Goal: Task Accomplishment & Management: Use online tool/utility

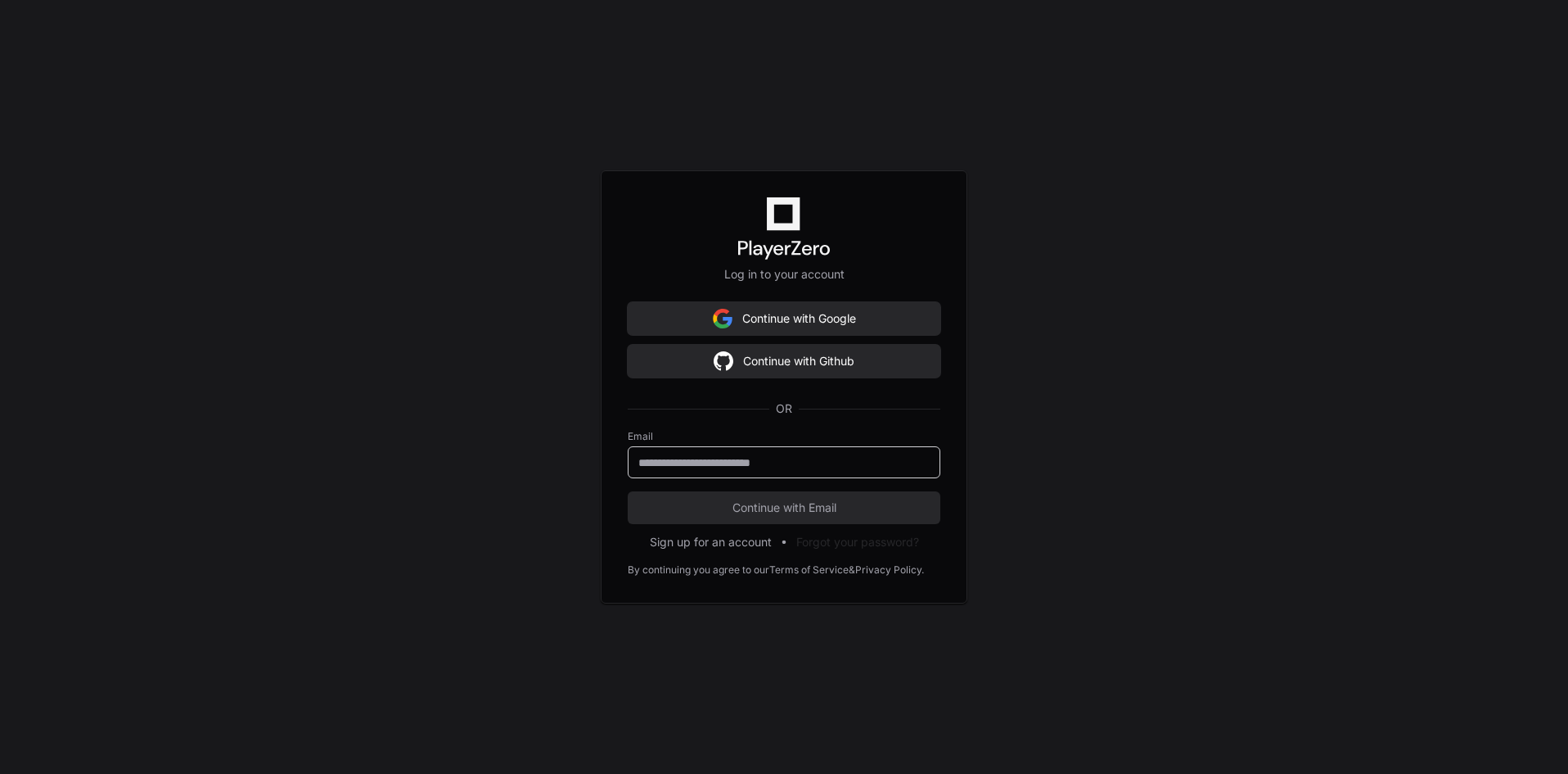
click at [683, 466] on input "email" at bounding box center [784, 462] width 291 height 17
type input "**********"
click at [668, 517] on button "Continue with Email" at bounding box center [784, 507] width 313 height 33
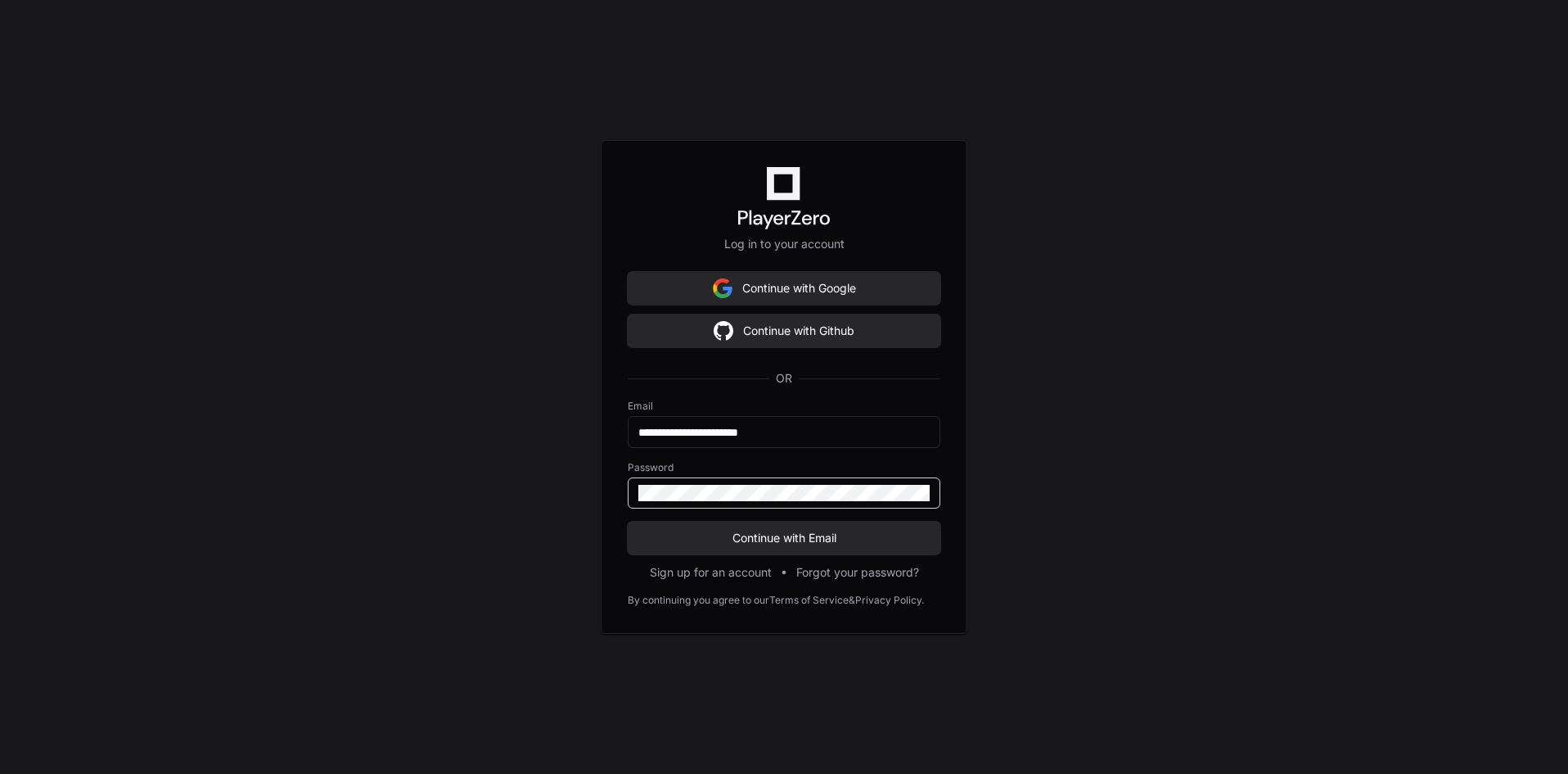
click at [627, 522] on button "Continue with Email" at bounding box center [784, 537] width 313 height 33
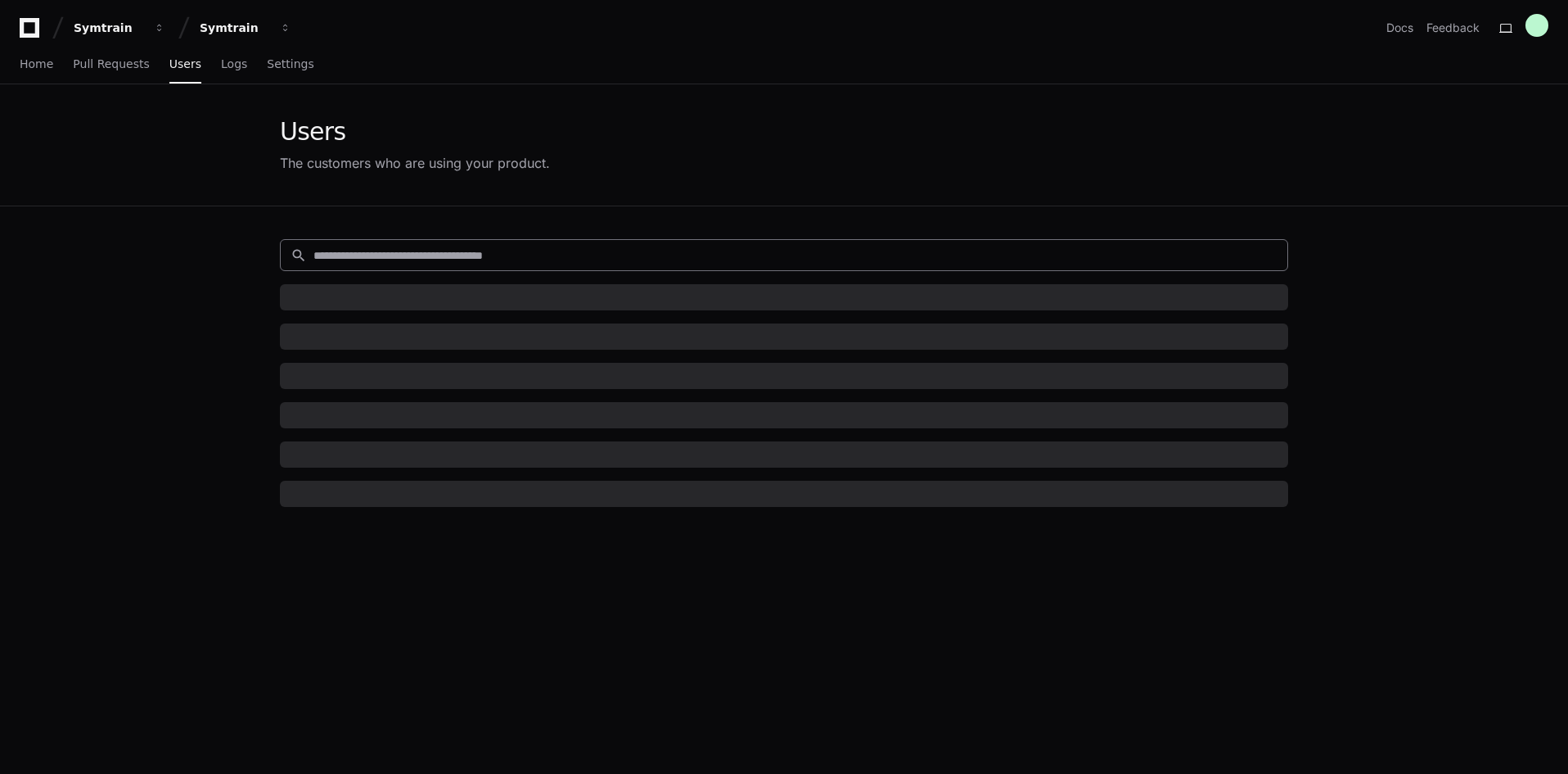
click at [481, 248] on input at bounding box center [795, 255] width 964 height 17
paste input "**********"
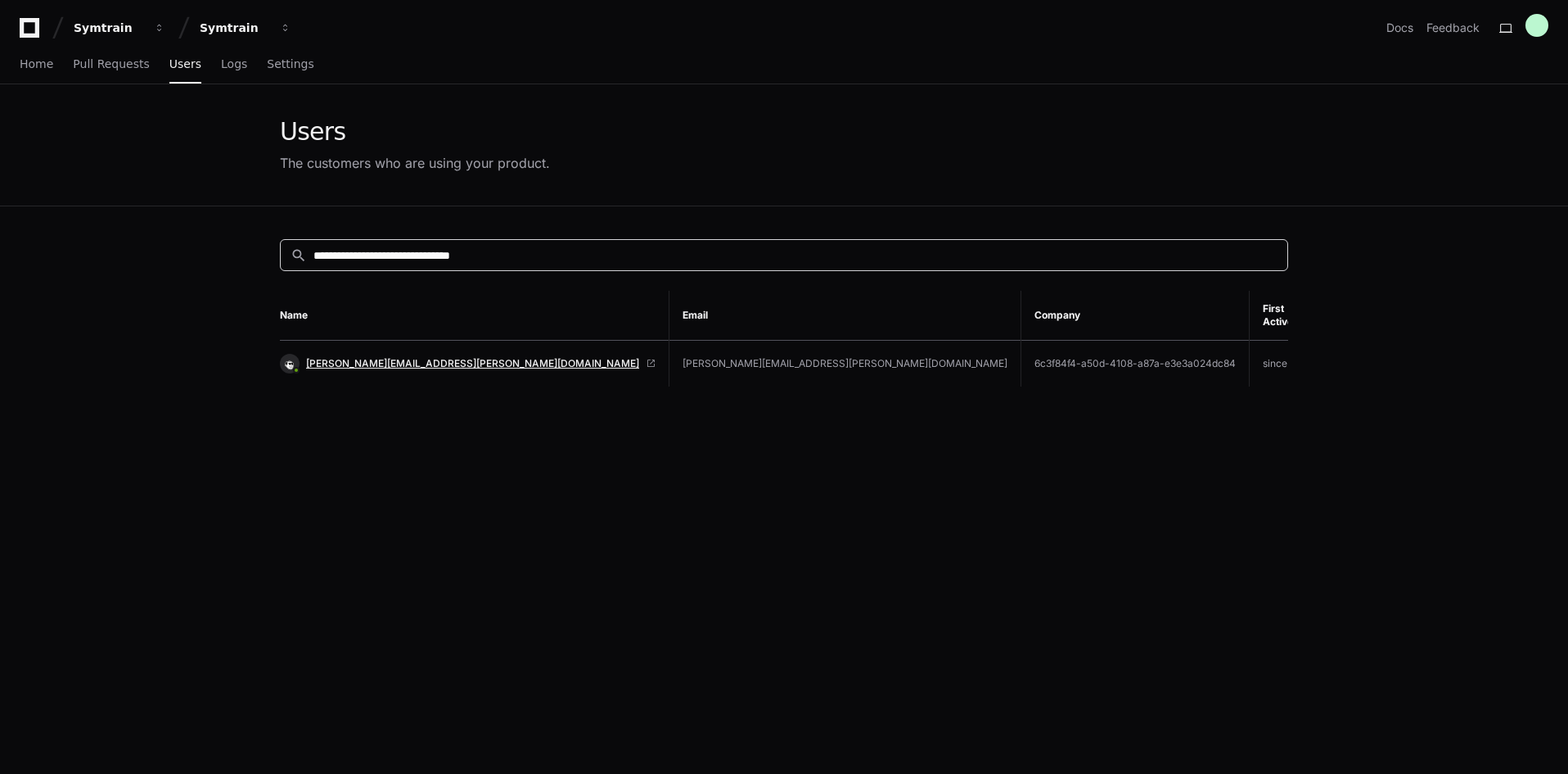
type input "**********"
click at [408, 357] on span "[PERSON_NAME][EMAIL_ADDRESS][PERSON_NAME][DOMAIN_NAME]" at bounding box center [472, 363] width 333 height 13
click at [571, 252] on input "**********" at bounding box center [795, 255] width 964 height 17
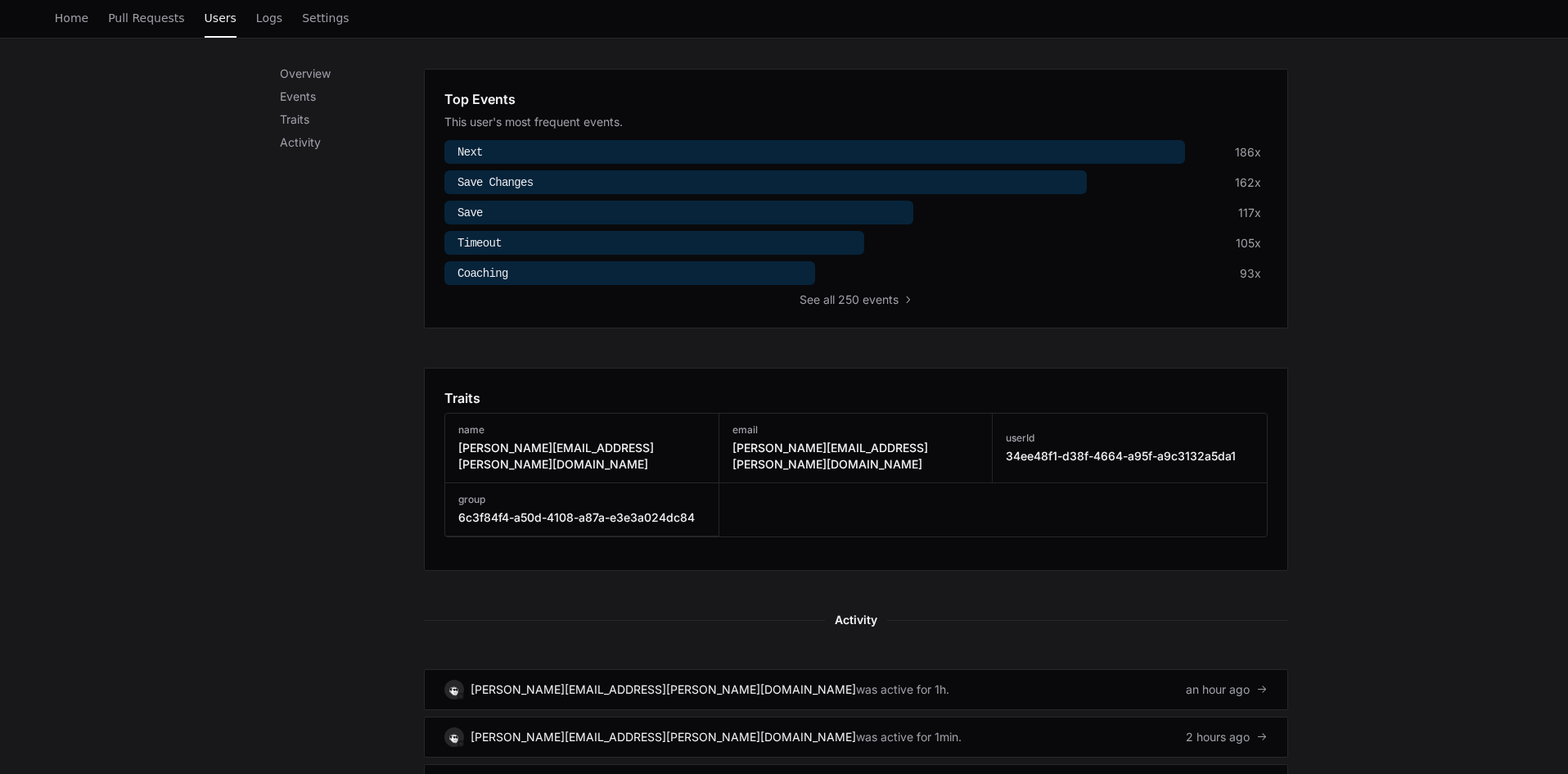
scroll to position [901, 0]
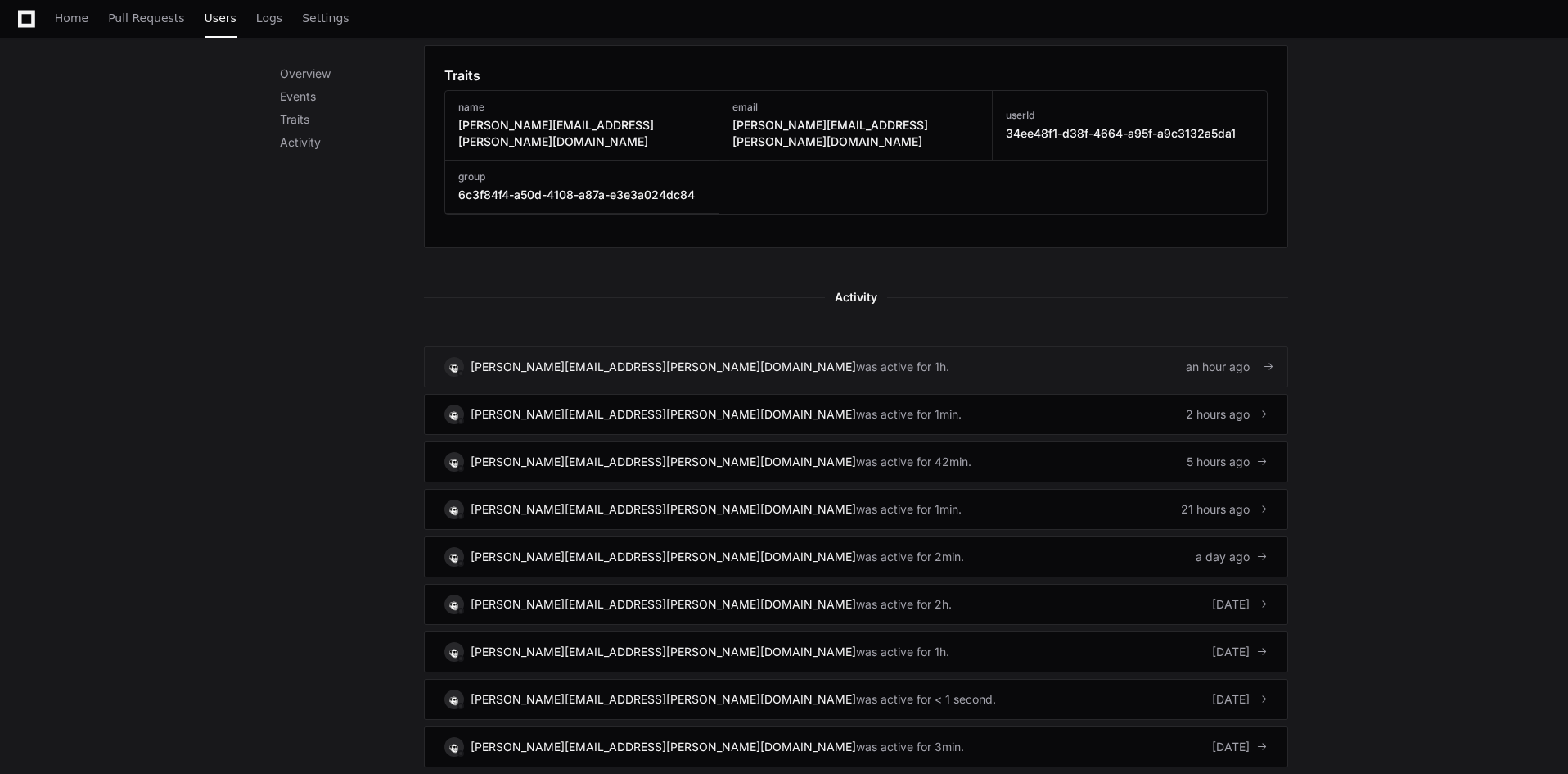
click at [1024, 356] on link "[PERSON_NAME][EMAIL_ADDRESS][PERSON_NAME][DOMAIN_NAME] was active for 1h. an ho…" at bounding box center [856, 366] width 865 height 41
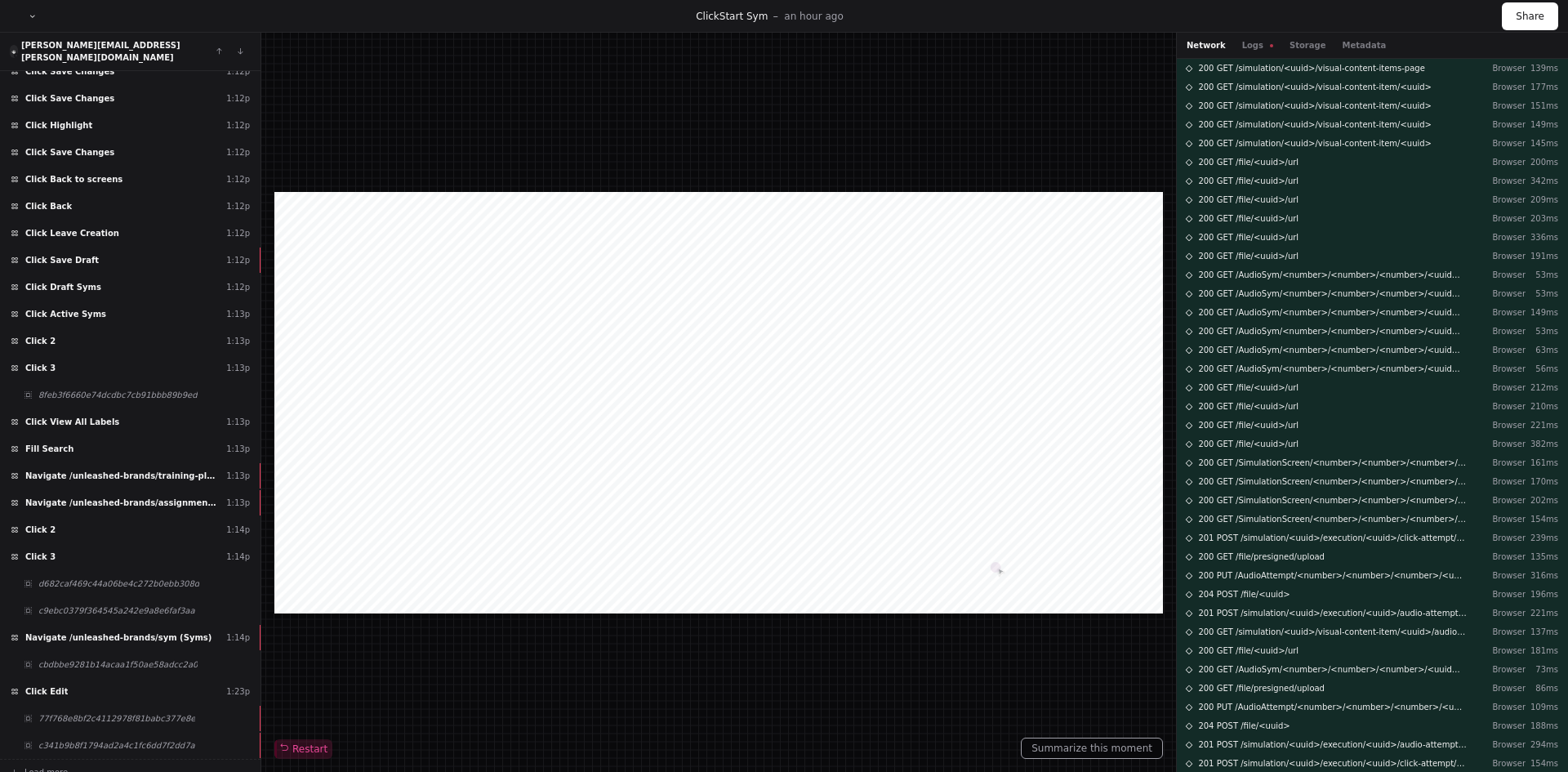
scroll to position [2196, 0]
click at [101, 260] on div "Click Save Draft 1:12p" at bounding box center [130, 259] width 261 height 27
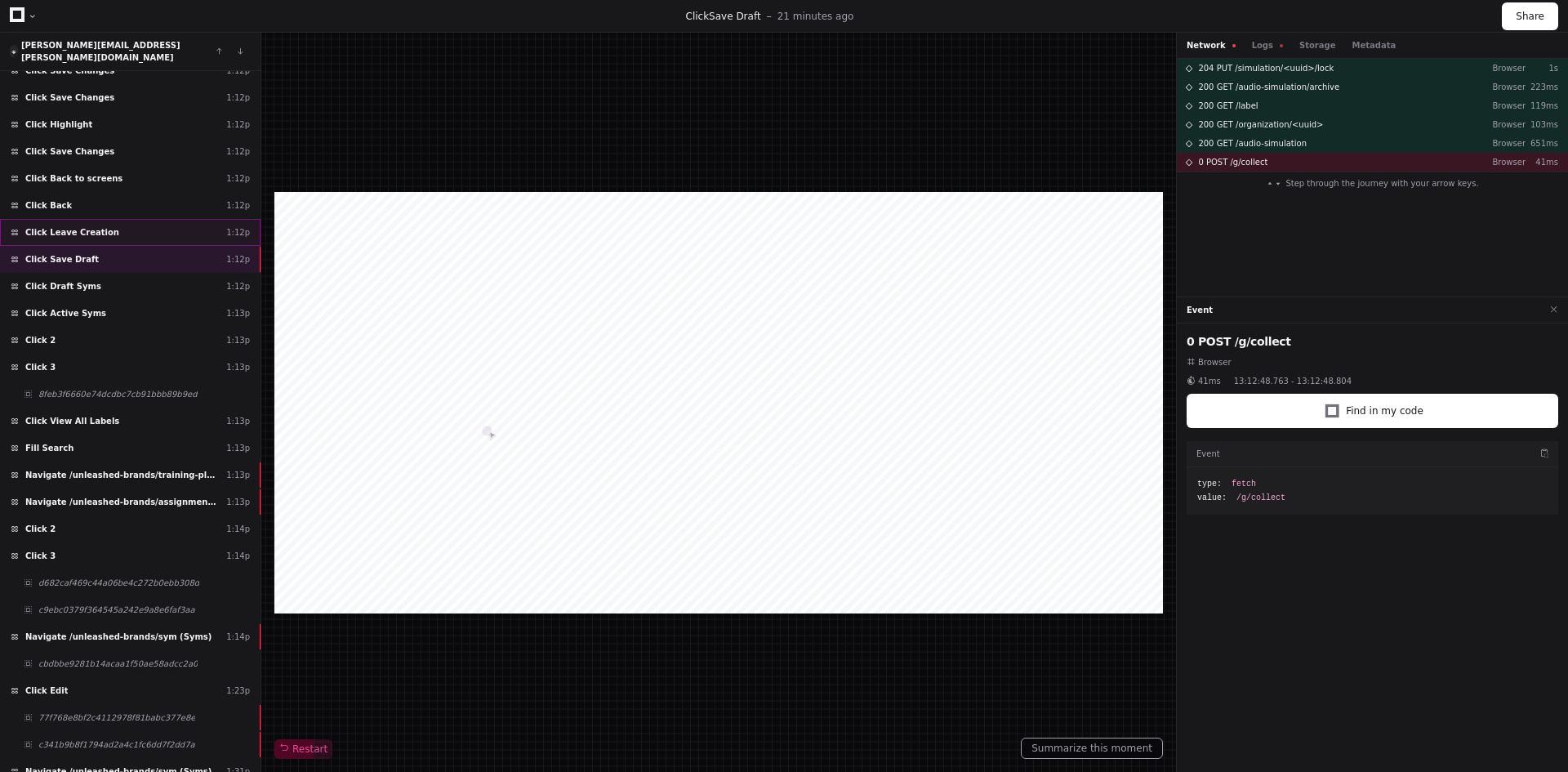
click at [118, 224] on div "Click Leave Creation 1:12p" at bounding box center [130, 232] width 261 height 27
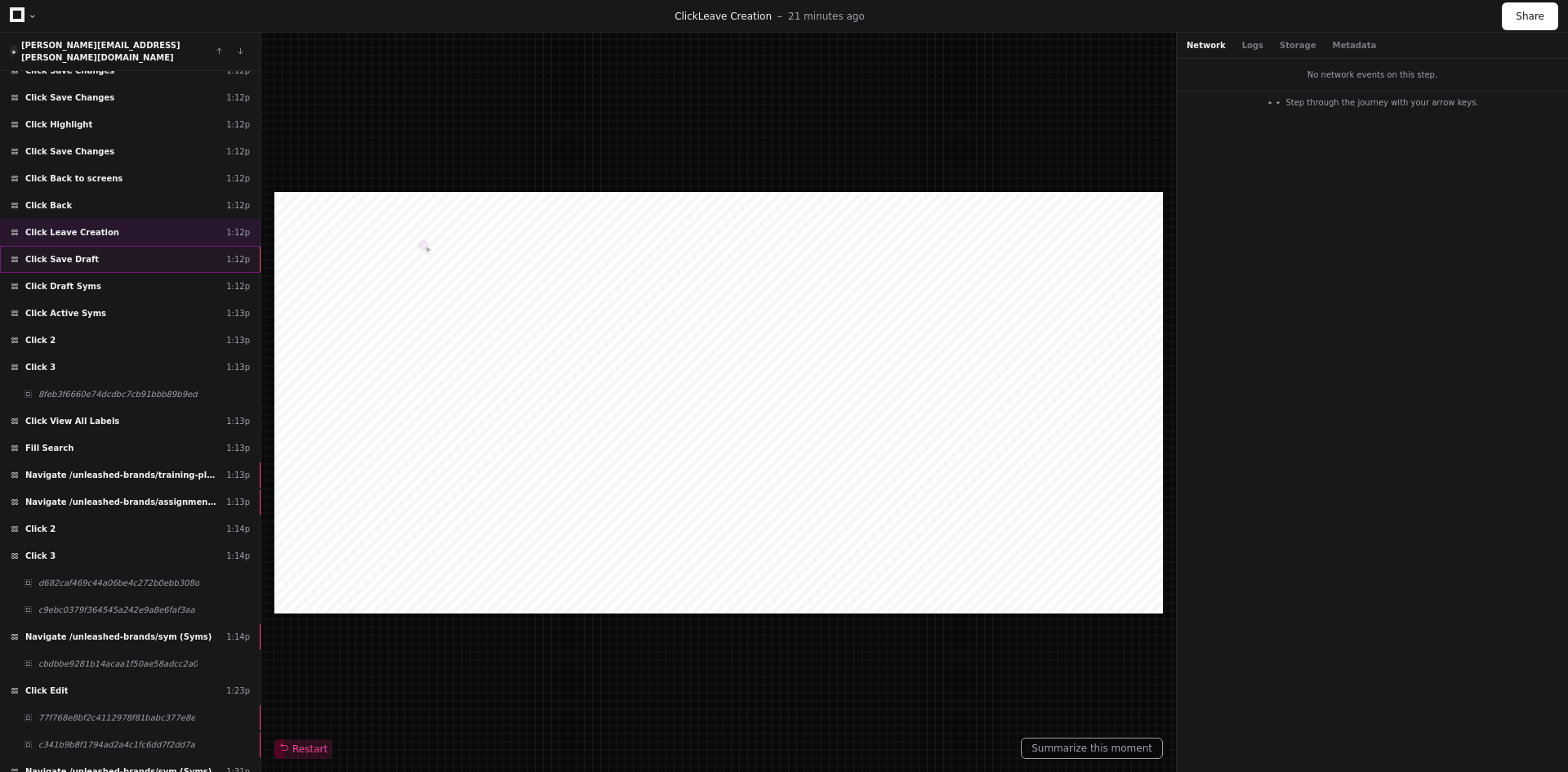
click at [97, 250] on div "Click Save Draft 1:12p" at bounding box center [130, 259] width 261 height 27
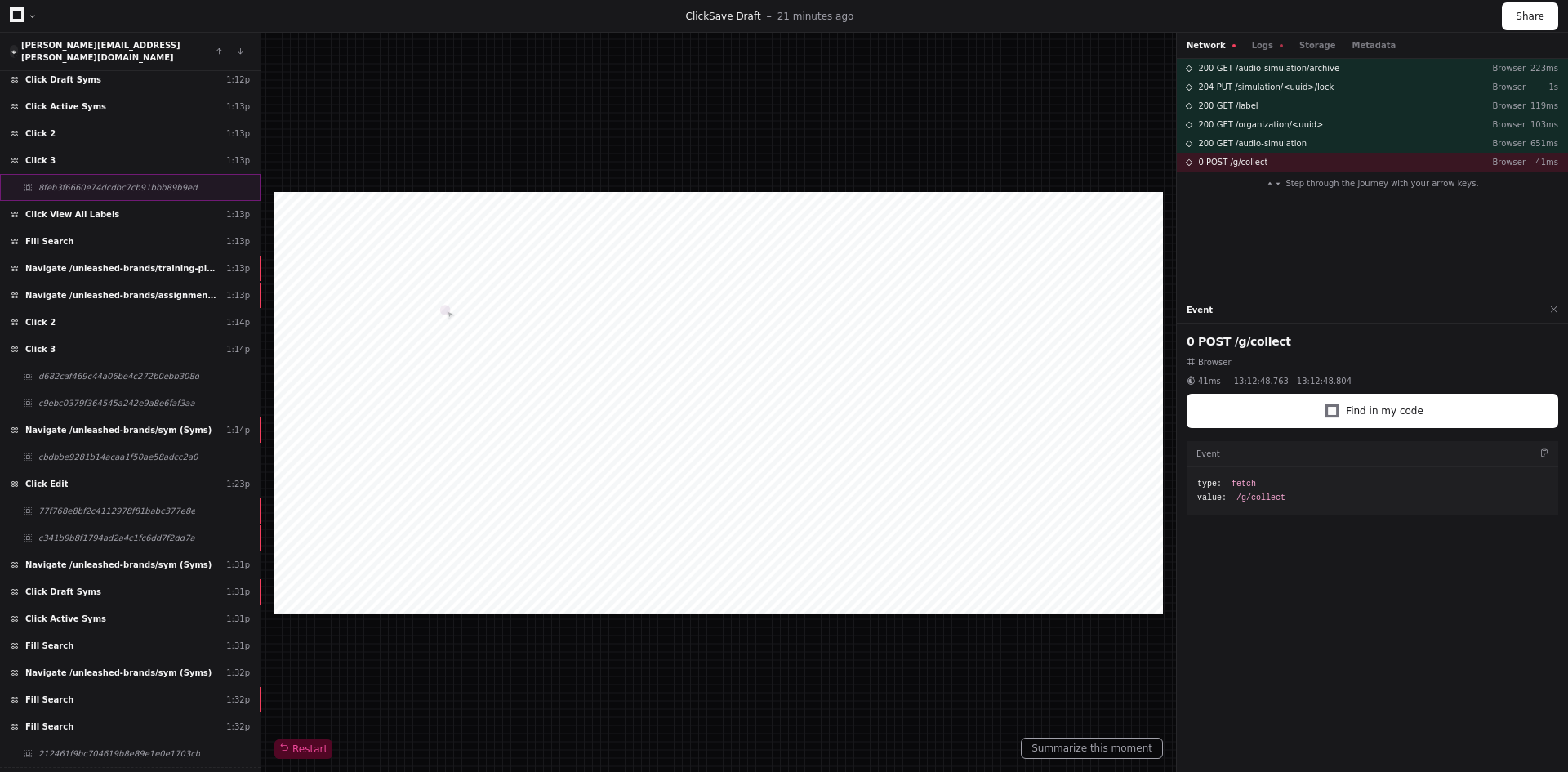
scroll to position [2412, 0]
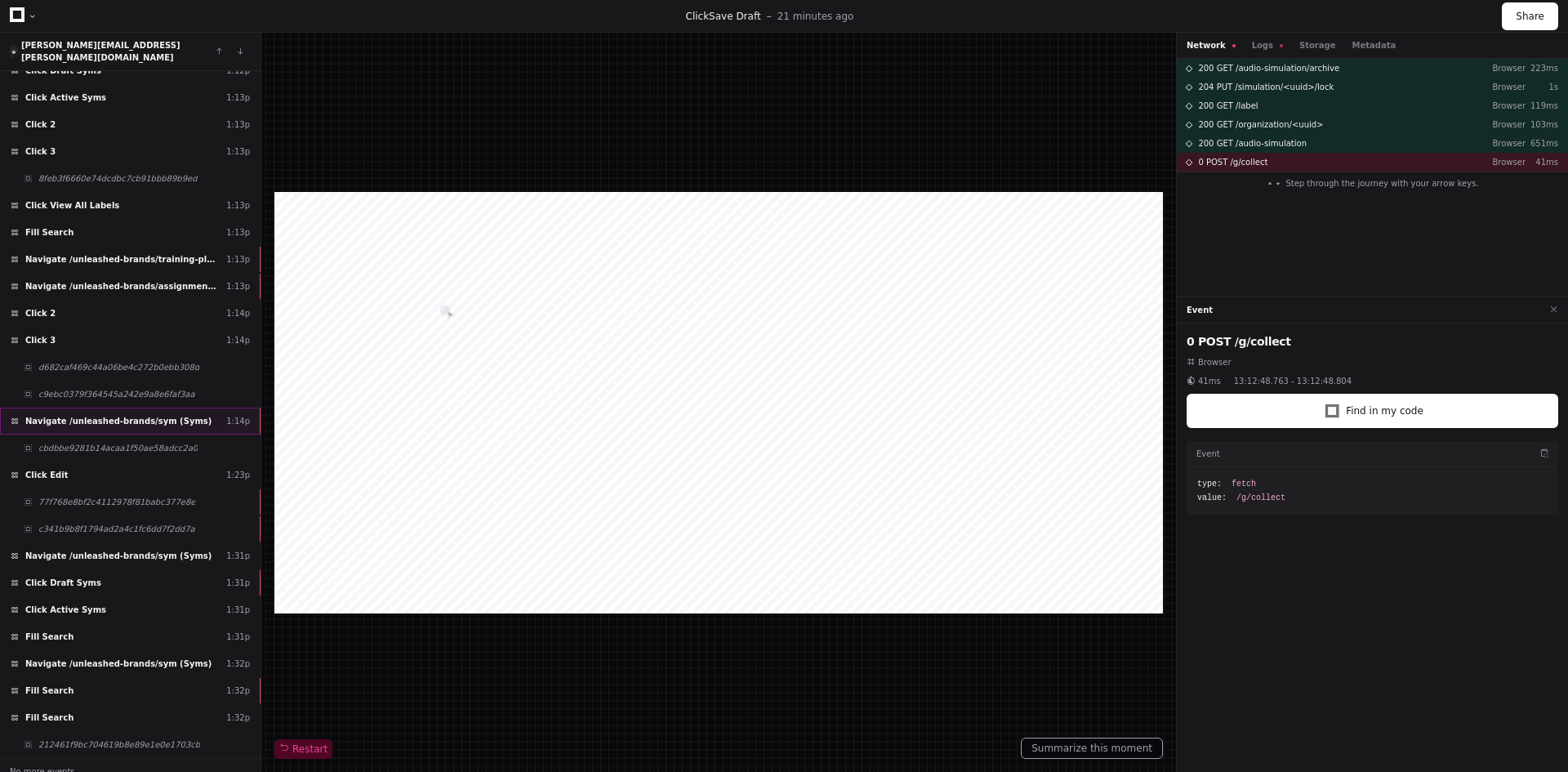
click at [192, 408] on div "Navigate /unleashed-brands/sym (Syms) 1:14p" at bounding box center [130, 421] width 261 height 27
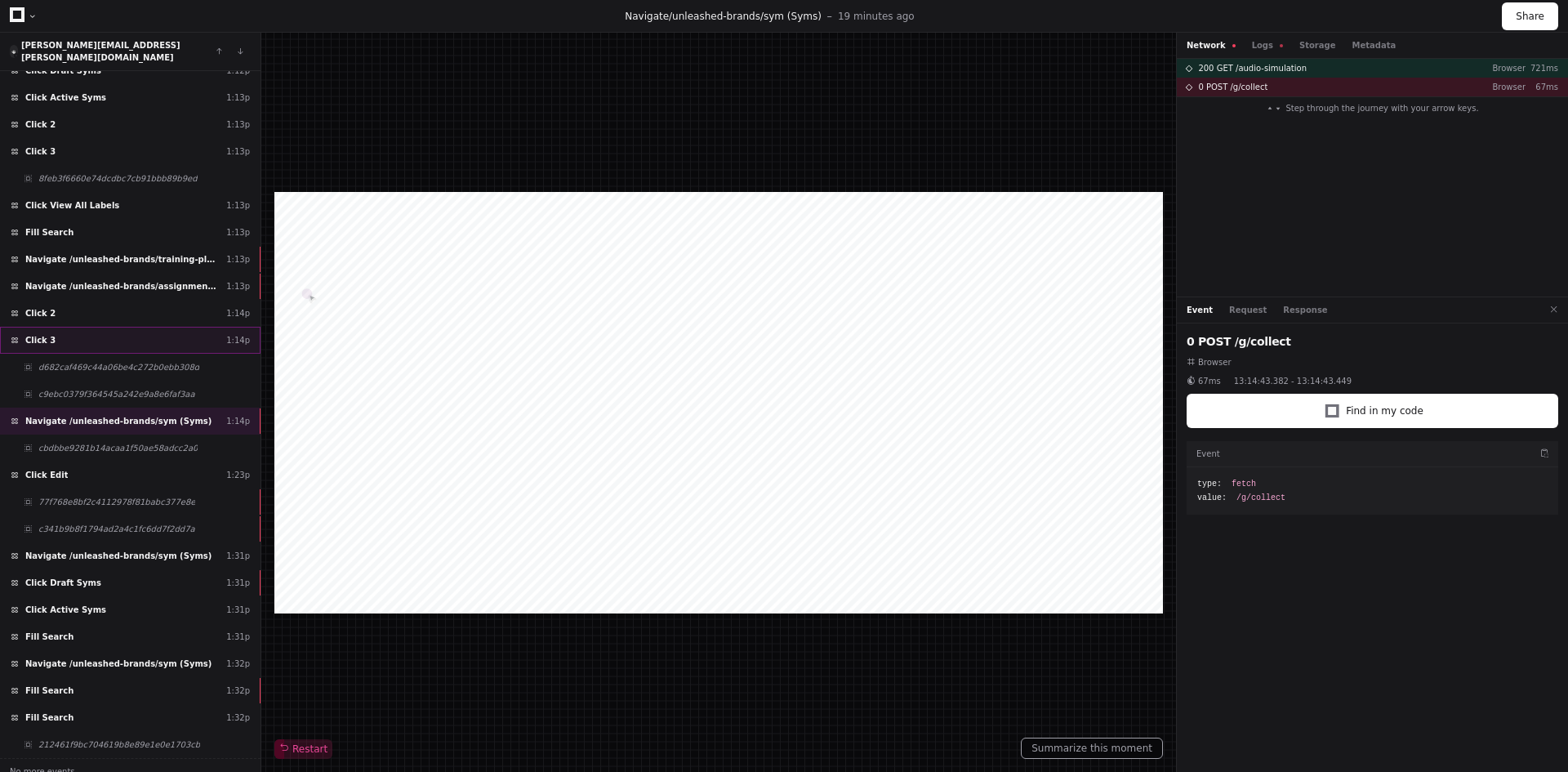
click at [168, 327] on div "Click 3 1:14p" at bounding box center [130, 340] width 261 height 27
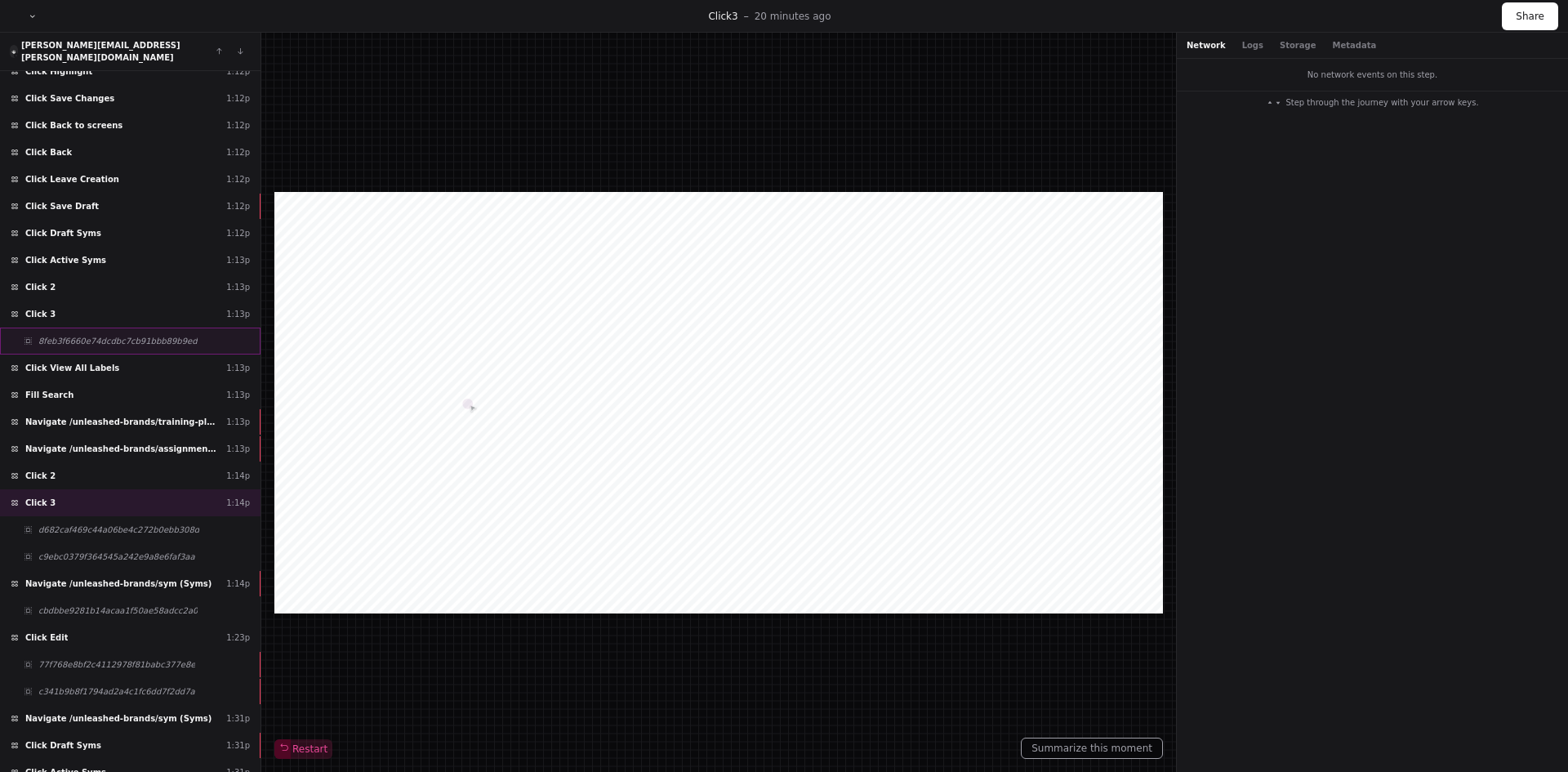
scroll to position [2248, 0]
click at [211, 308] on div "Click 3 1:13p" at bounding box center [130, 314] width 261 height 27
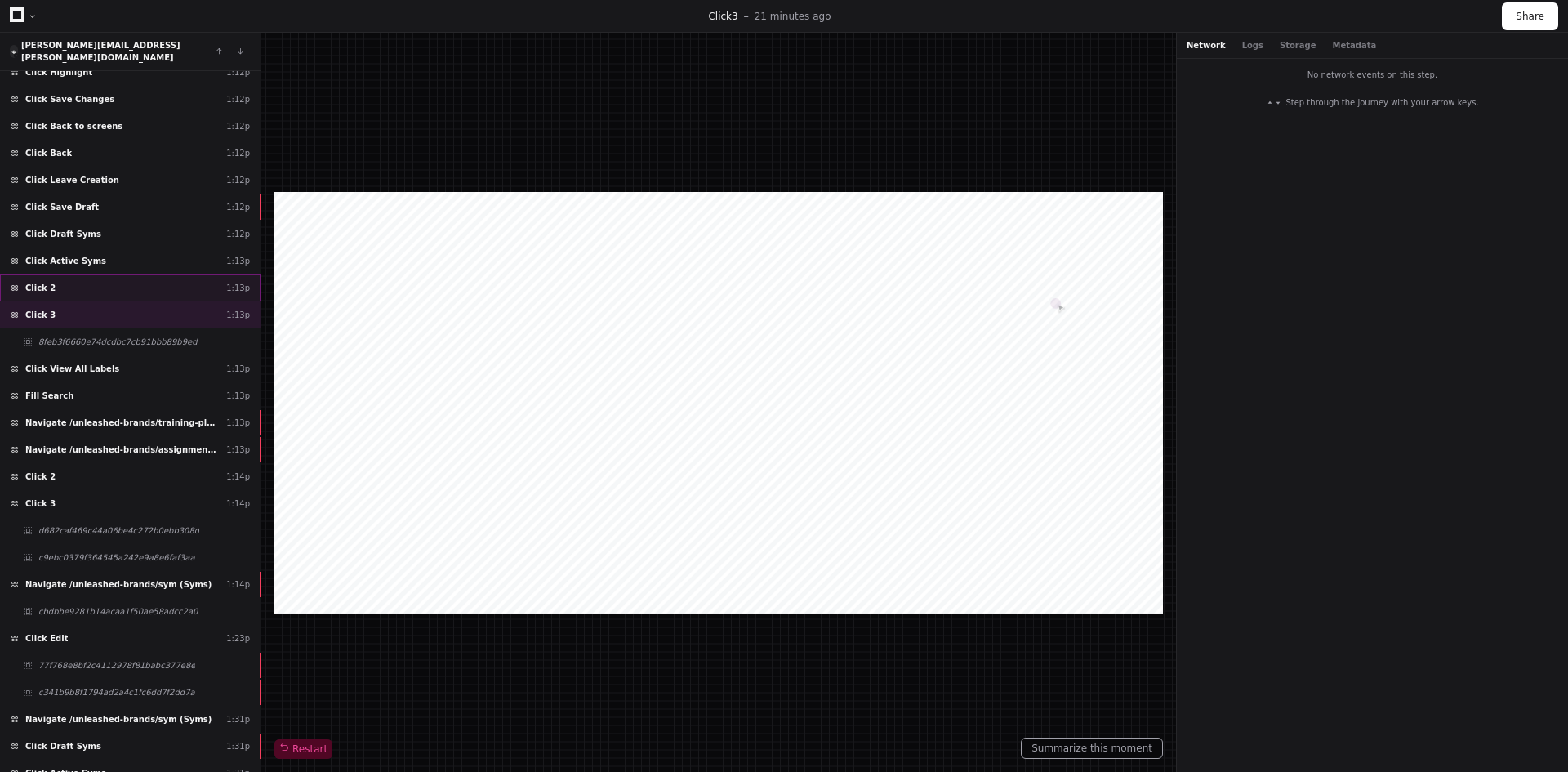
click at [160, 288] on div "Click 2 1:13p" at bounding box center [130, 287] width 261 height 27
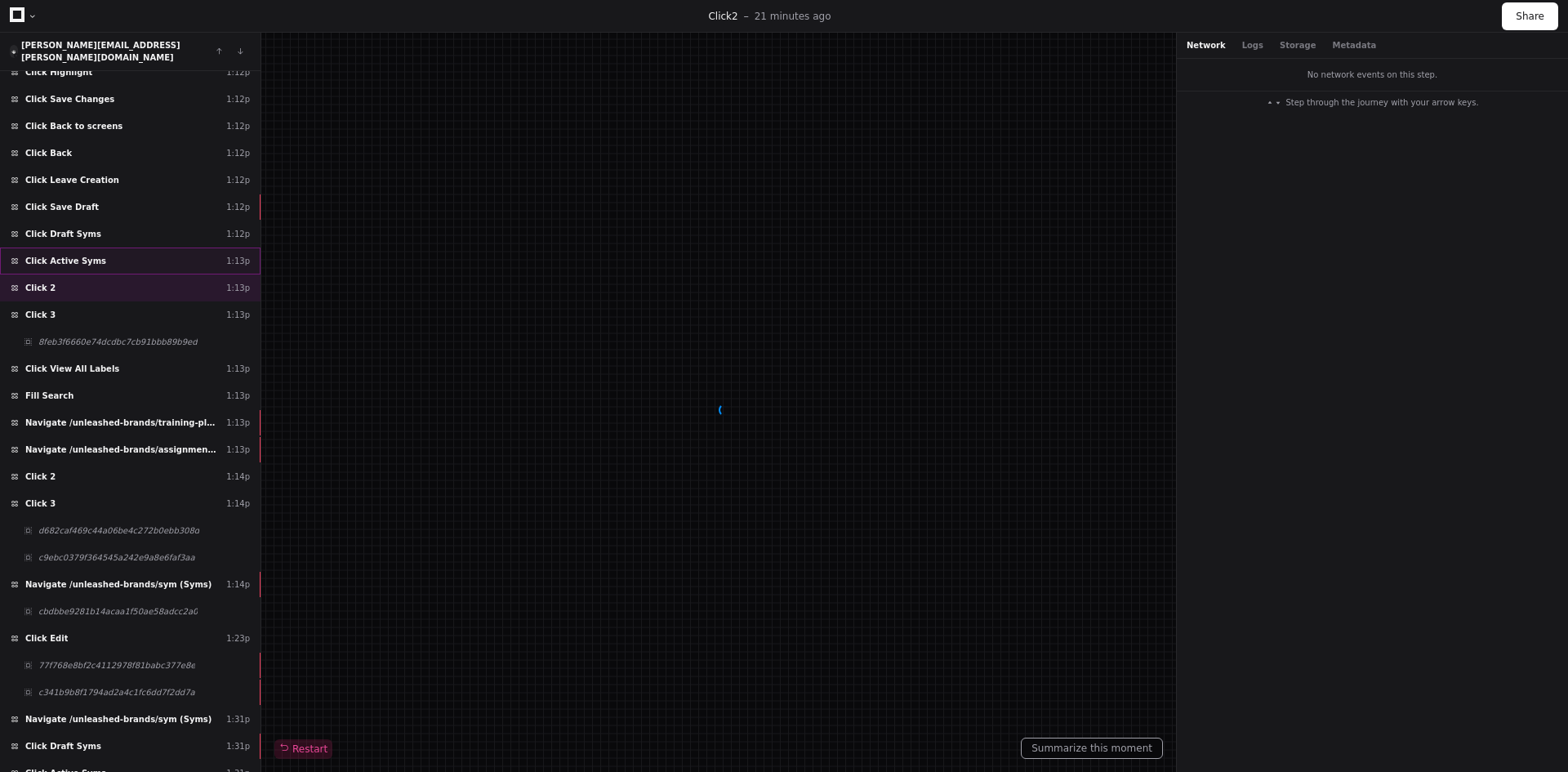
click at [154, 248] on div "Click Active Syms 1:13p" at bounding box center [130, 261] width 261 height 27
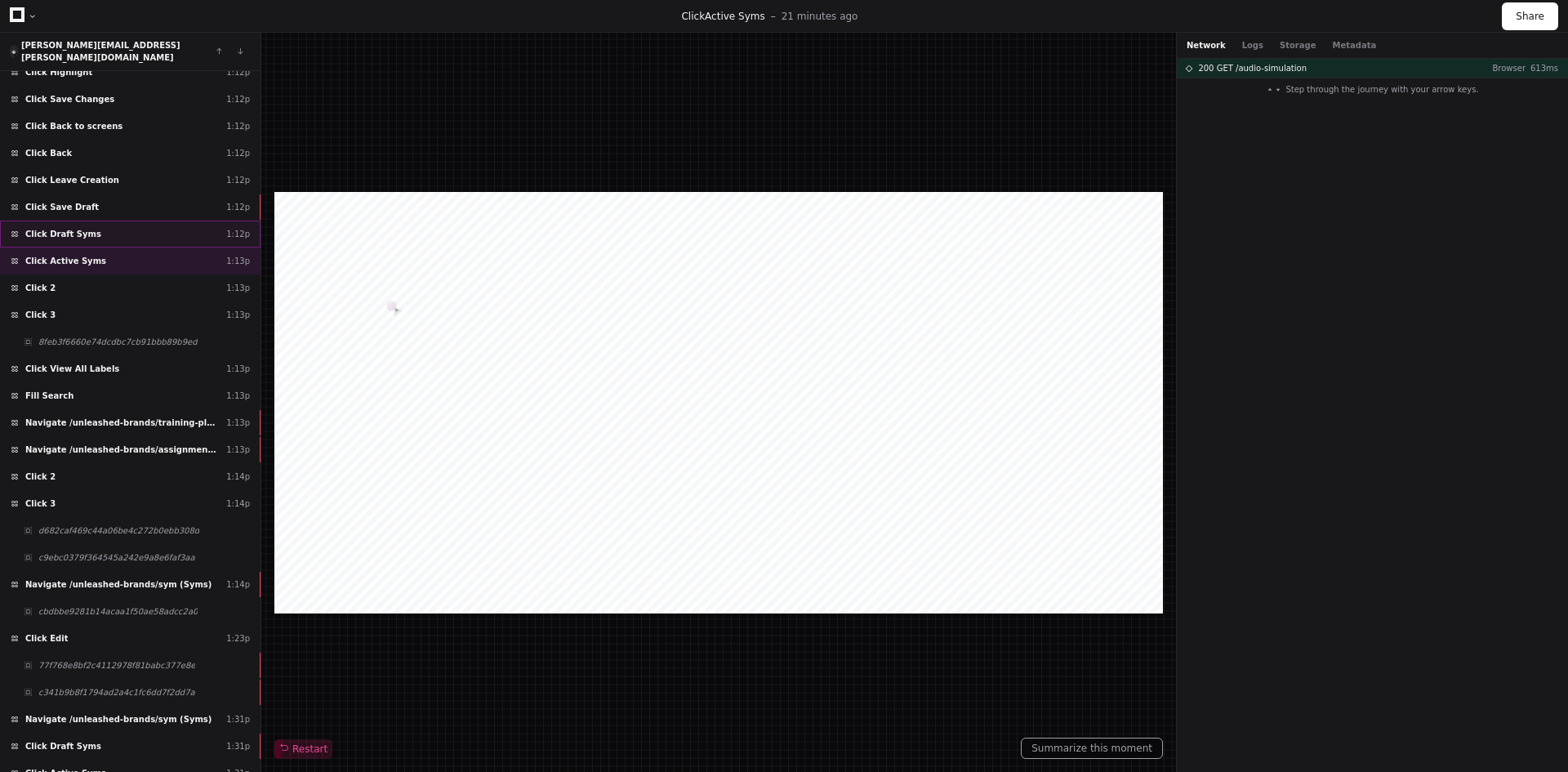
click at [147, 220] on div "Click Draft Syms 1:12p" at bounding box center [130, 233] width 261 height 27
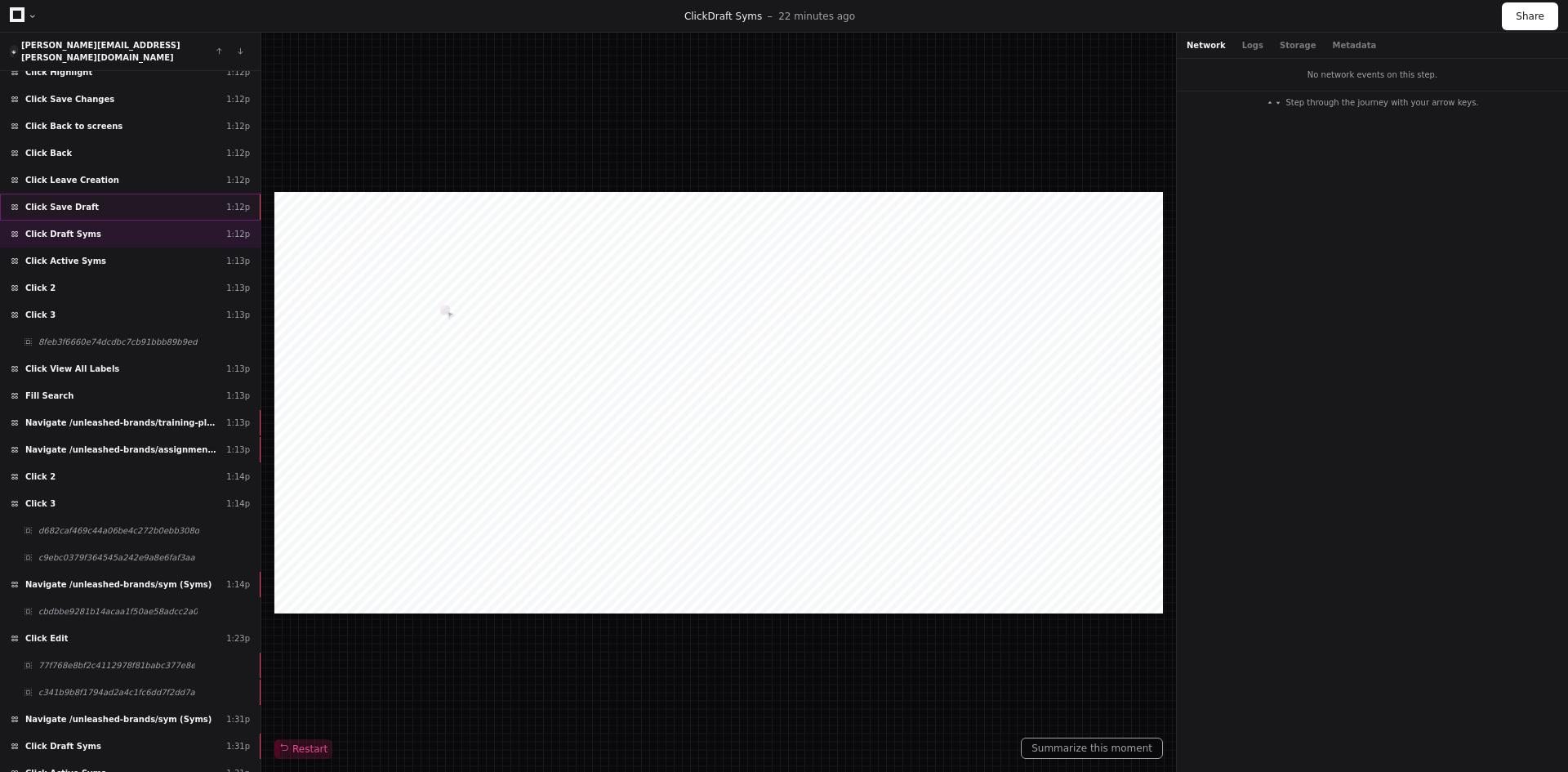
click at [142, 193] on div "Click Save Draft 1:12p" at bounding box center [130, 206] width 261 height 27
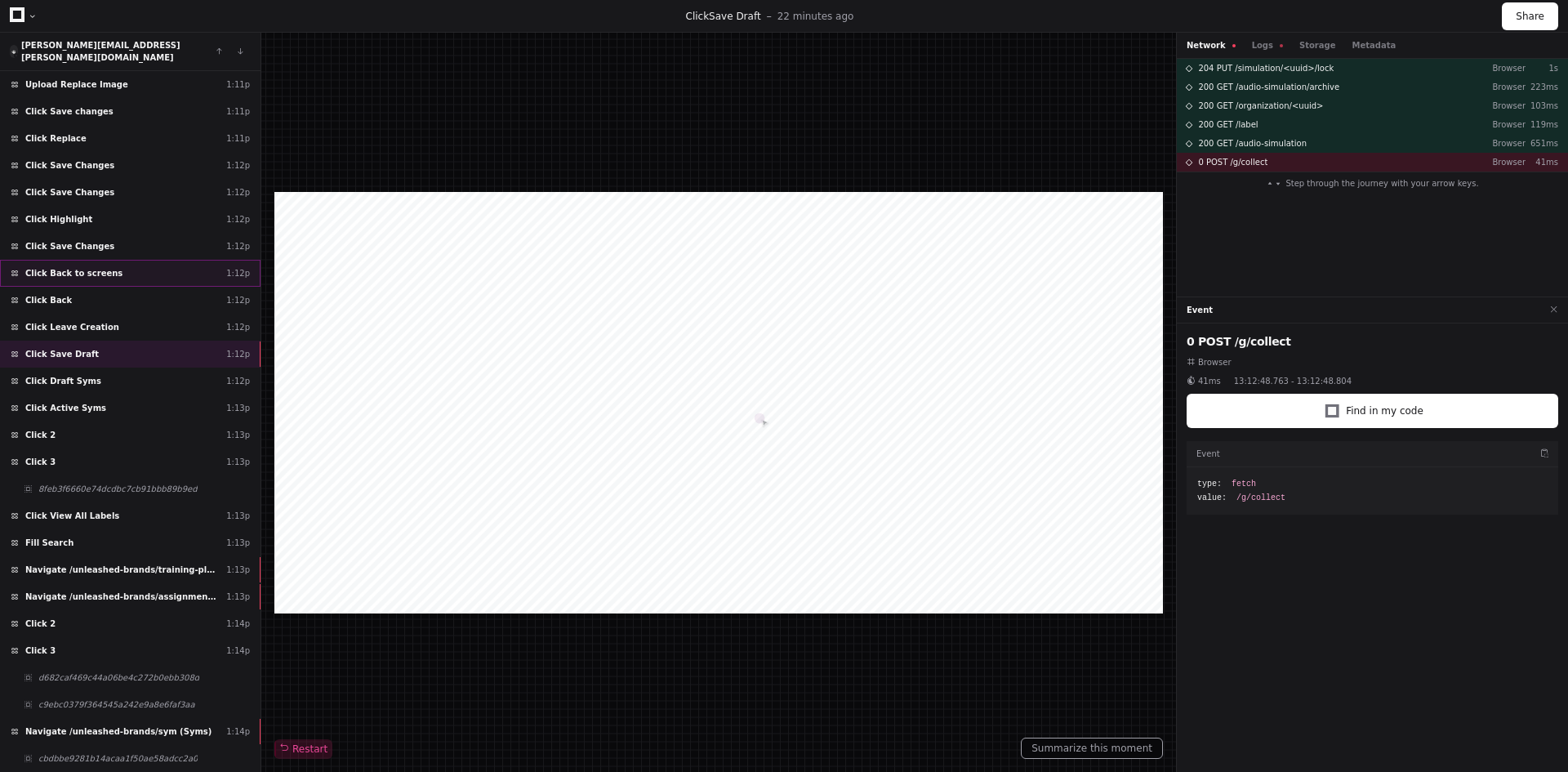
scroll to position [2085, 0]
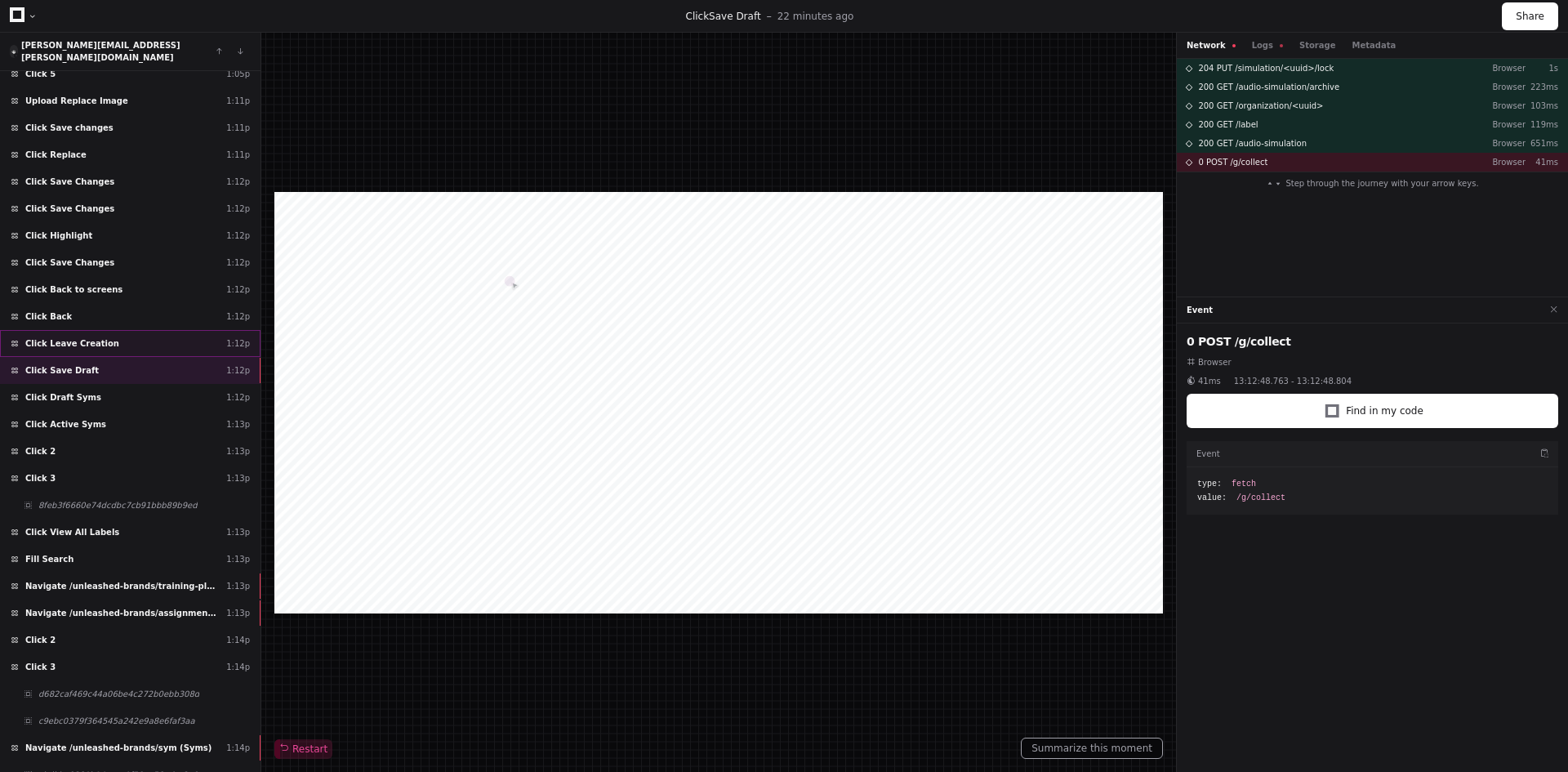
click at [120, 336] on div "Click Leave Creation 1:12p" at bounding box center [130, 343] width 261 height 27
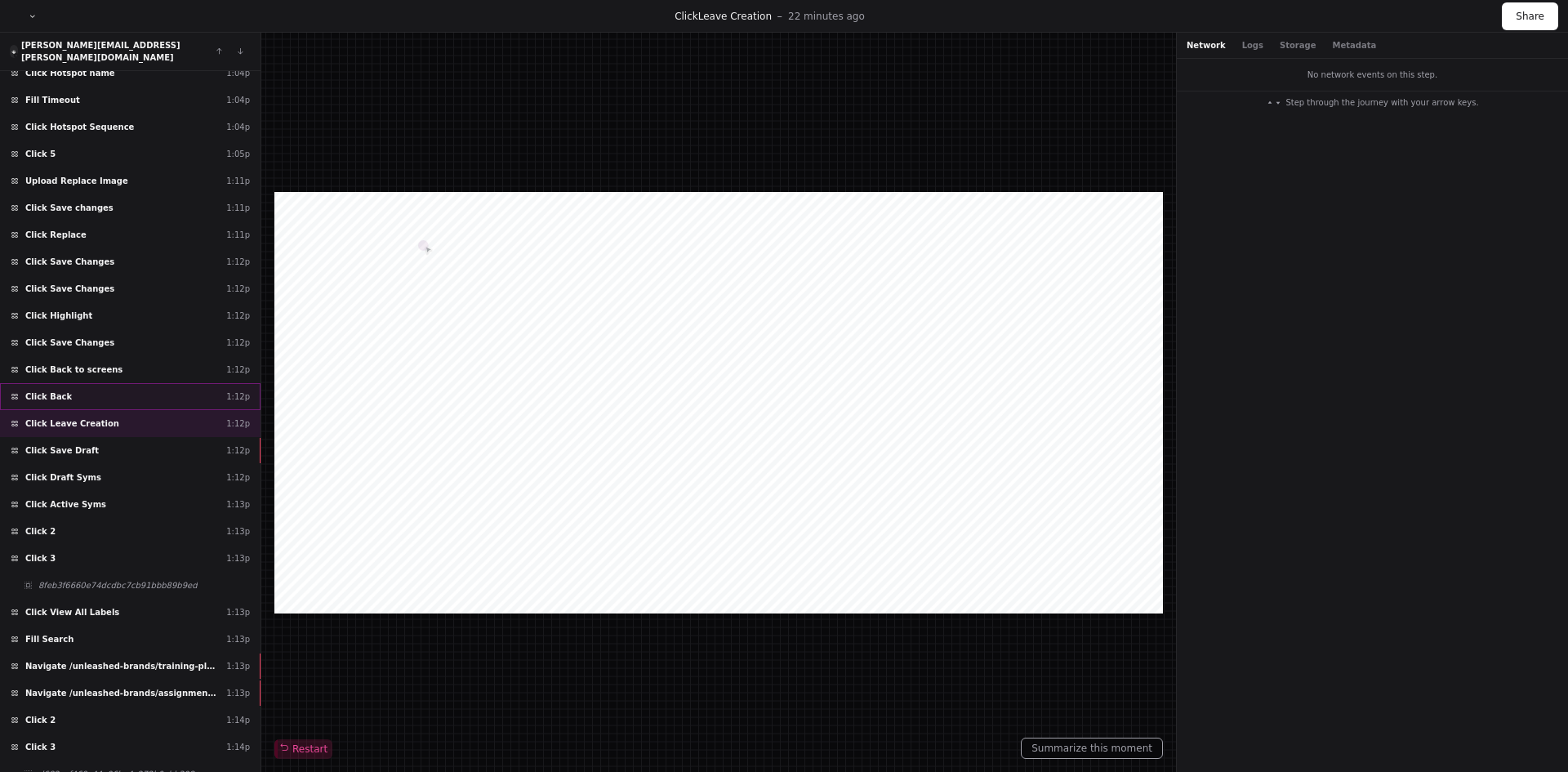
scroll to position [2003, 0]
click at [111, 493] on div "Click Active Syms 1:13p" at bounding box center [130, 505] width 261 height 27
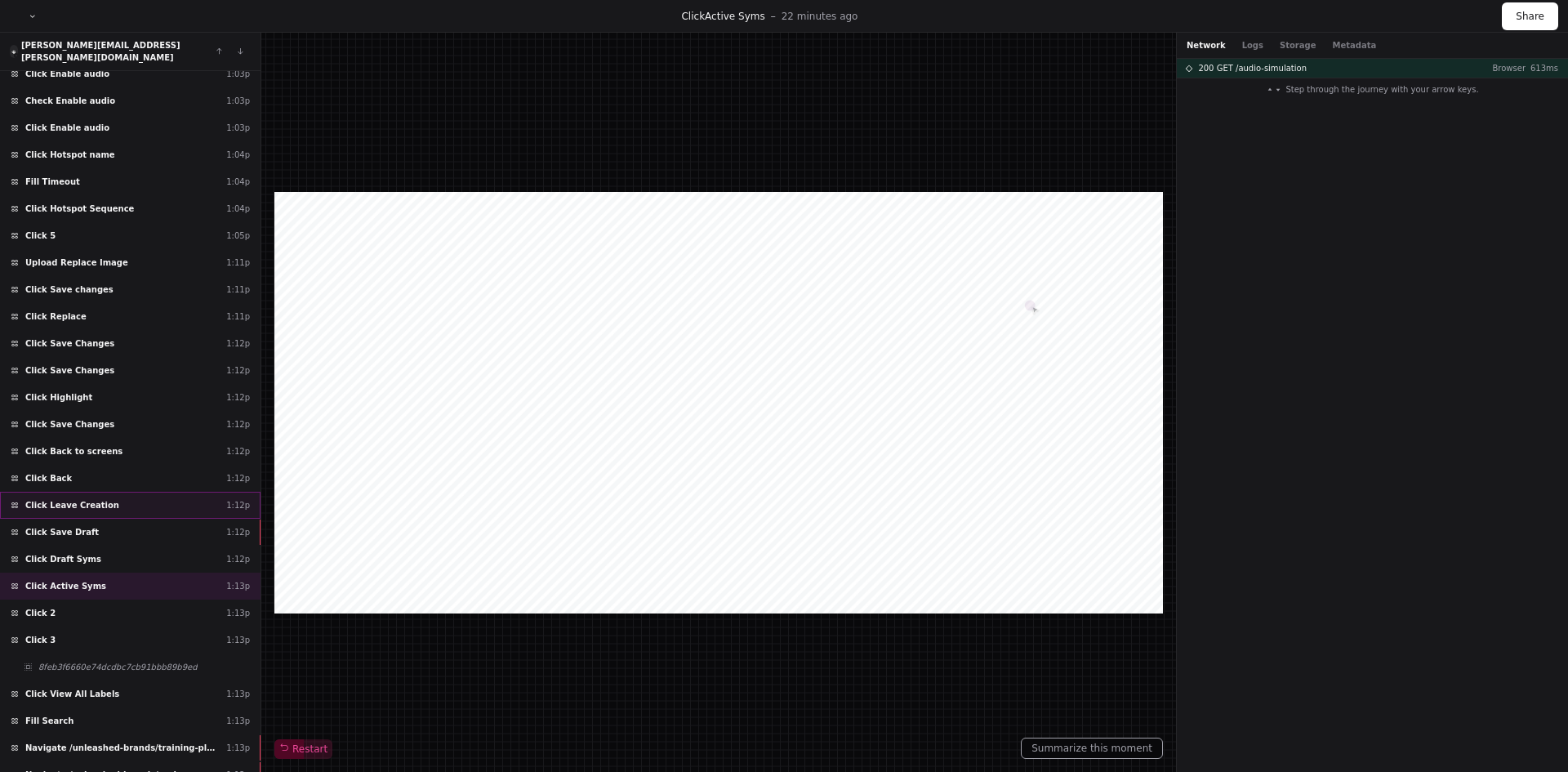
scroll to position [1921, 0]
click at [101, 549] on div "Click Draft Syms 1:12p" at bounding box center [130, 560] width 261 height 27
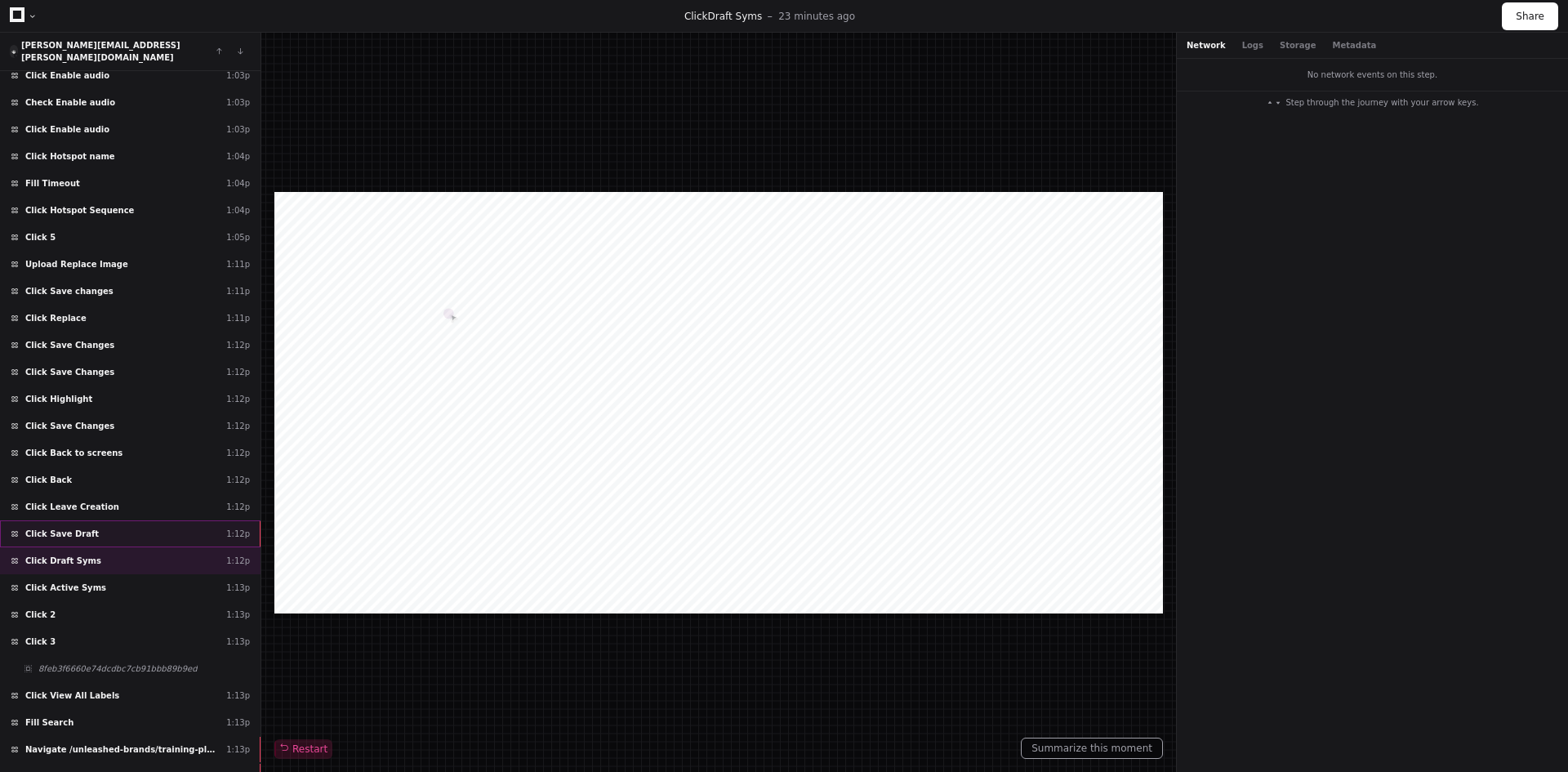
click at [121, 520] on div "Click Save Draft 1:12p" at bounding box center [130, 533] width 261 height 27
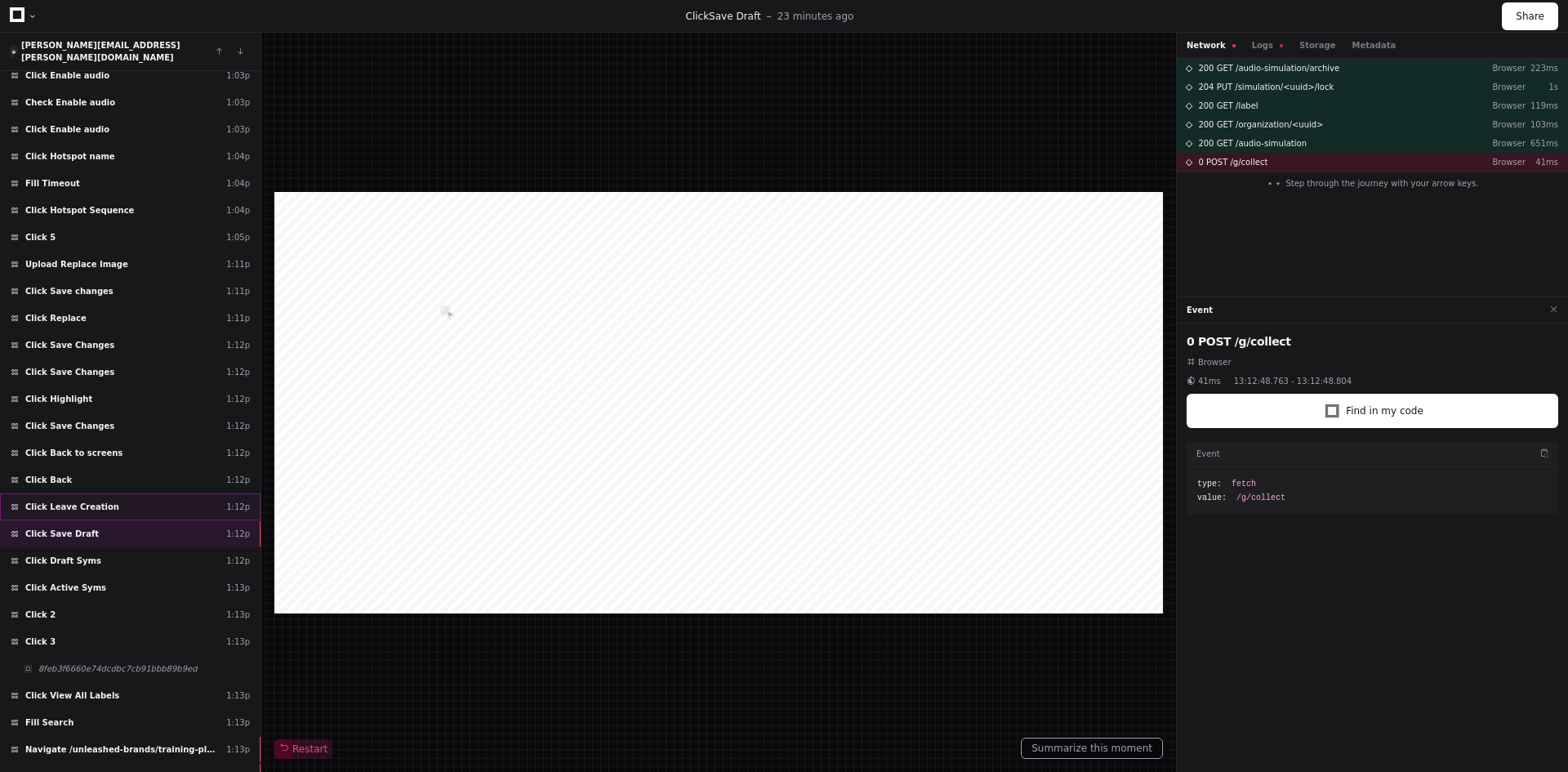
click at [111, 503] on div "Click Leave Creation 1:12p" at bounding box center [130, 506] width 261 height 27
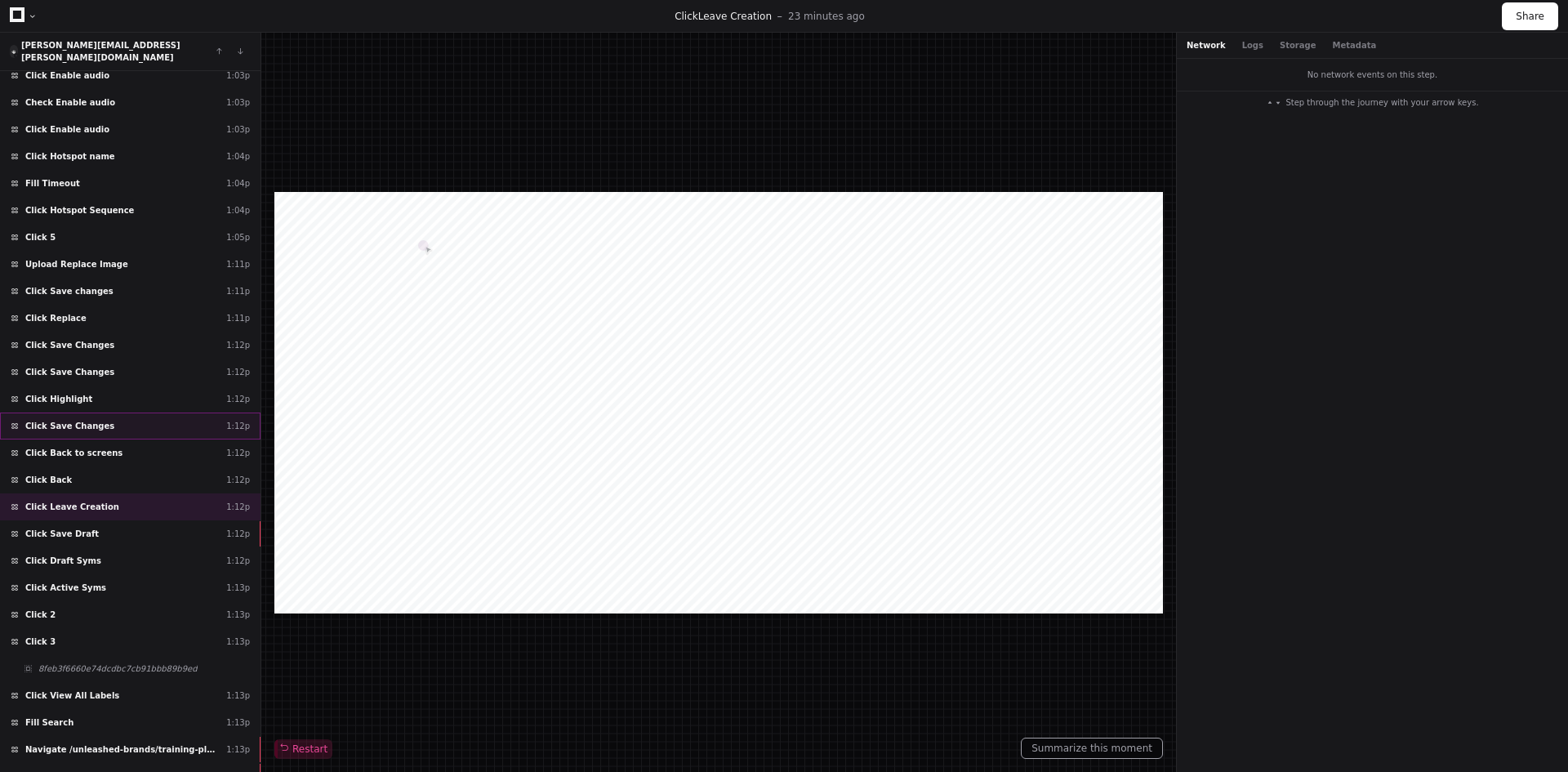
click at [138, 415] on div "Click Save Changes 1:12p" at bounding box center [130, 425] width 261 height 27
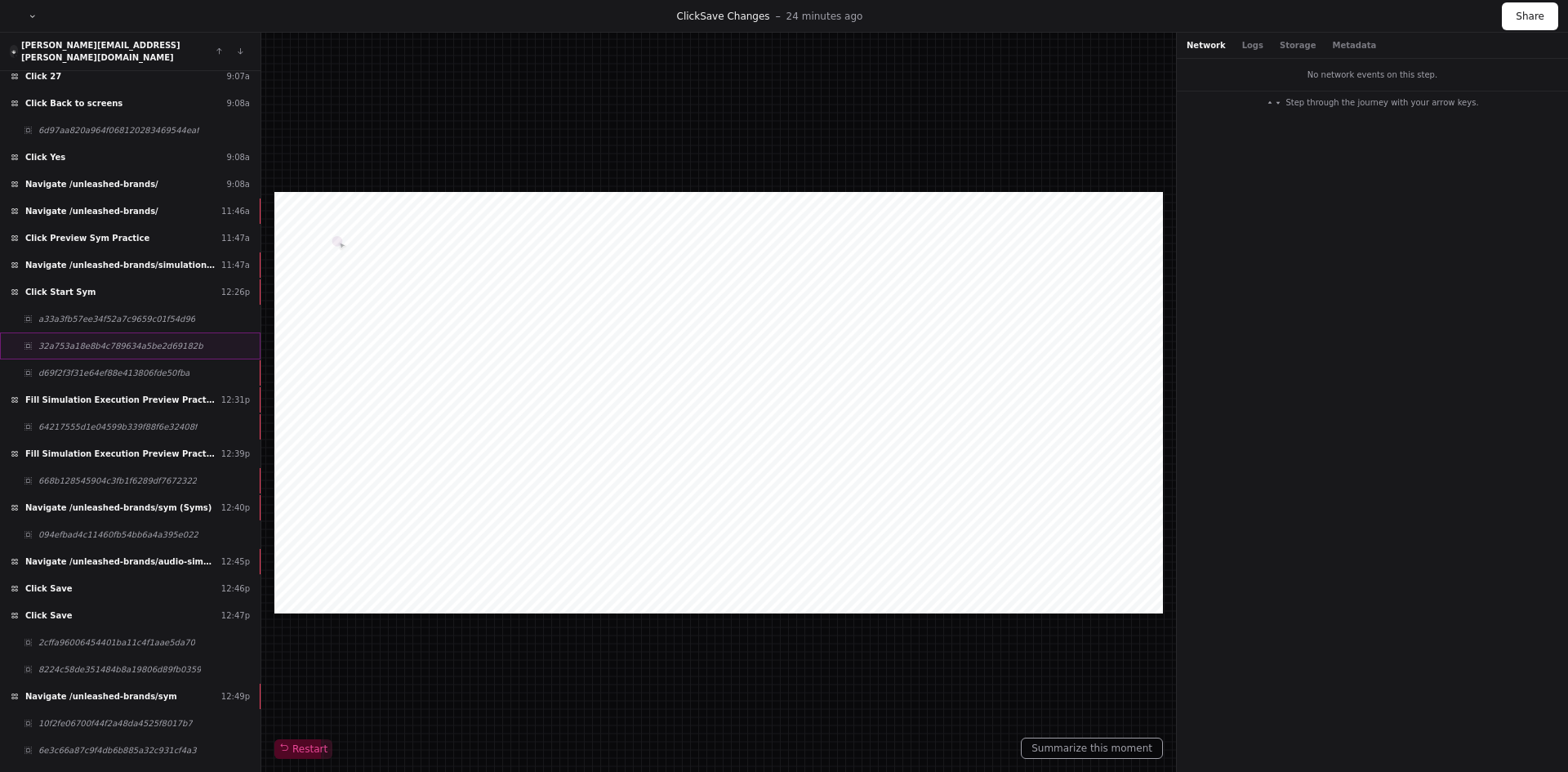
scroll to position [206, 0]
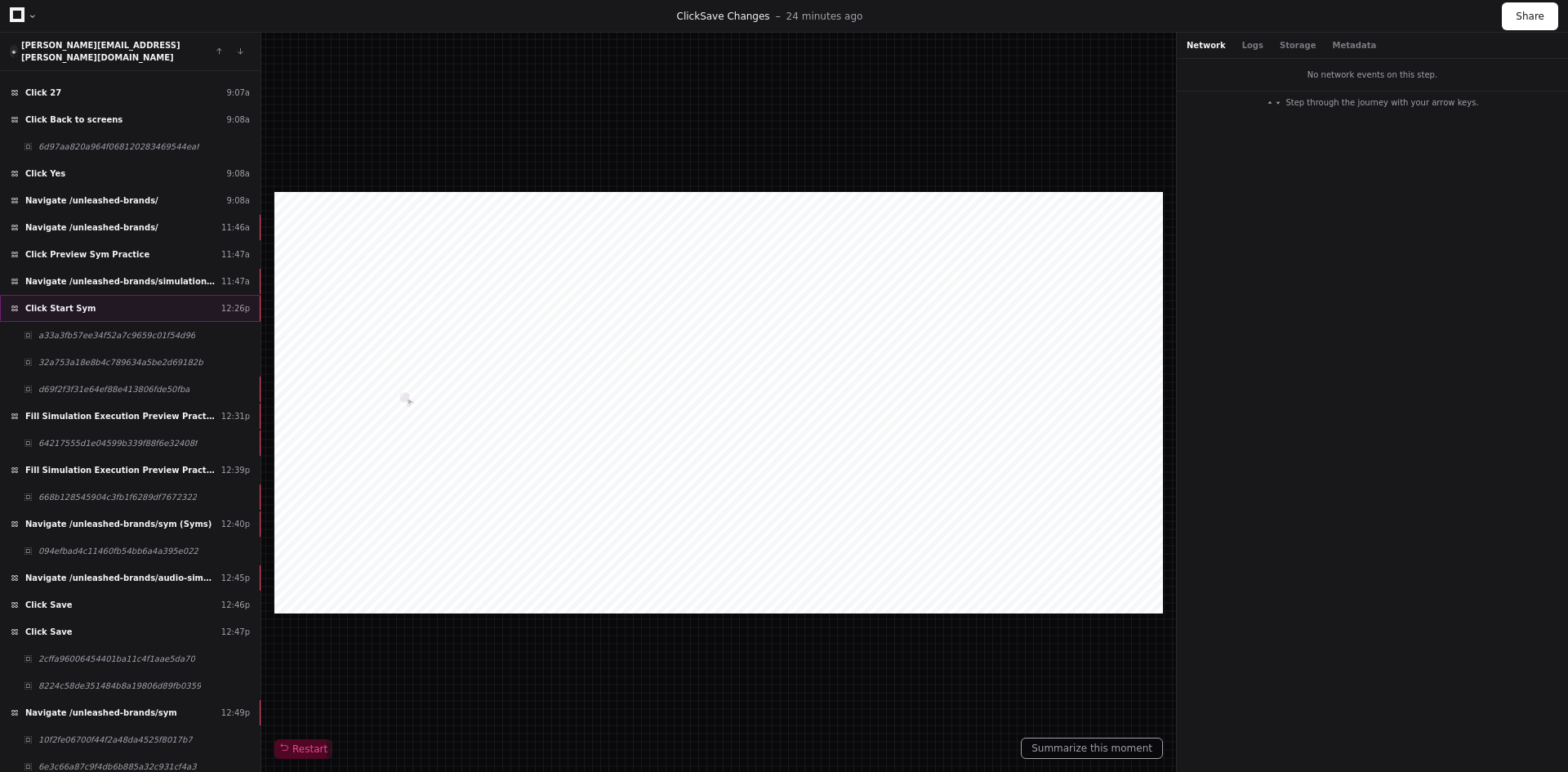
click at [53, 302] on span "Click Start Sym" at bounding box center [60, 308] width 70 height 12
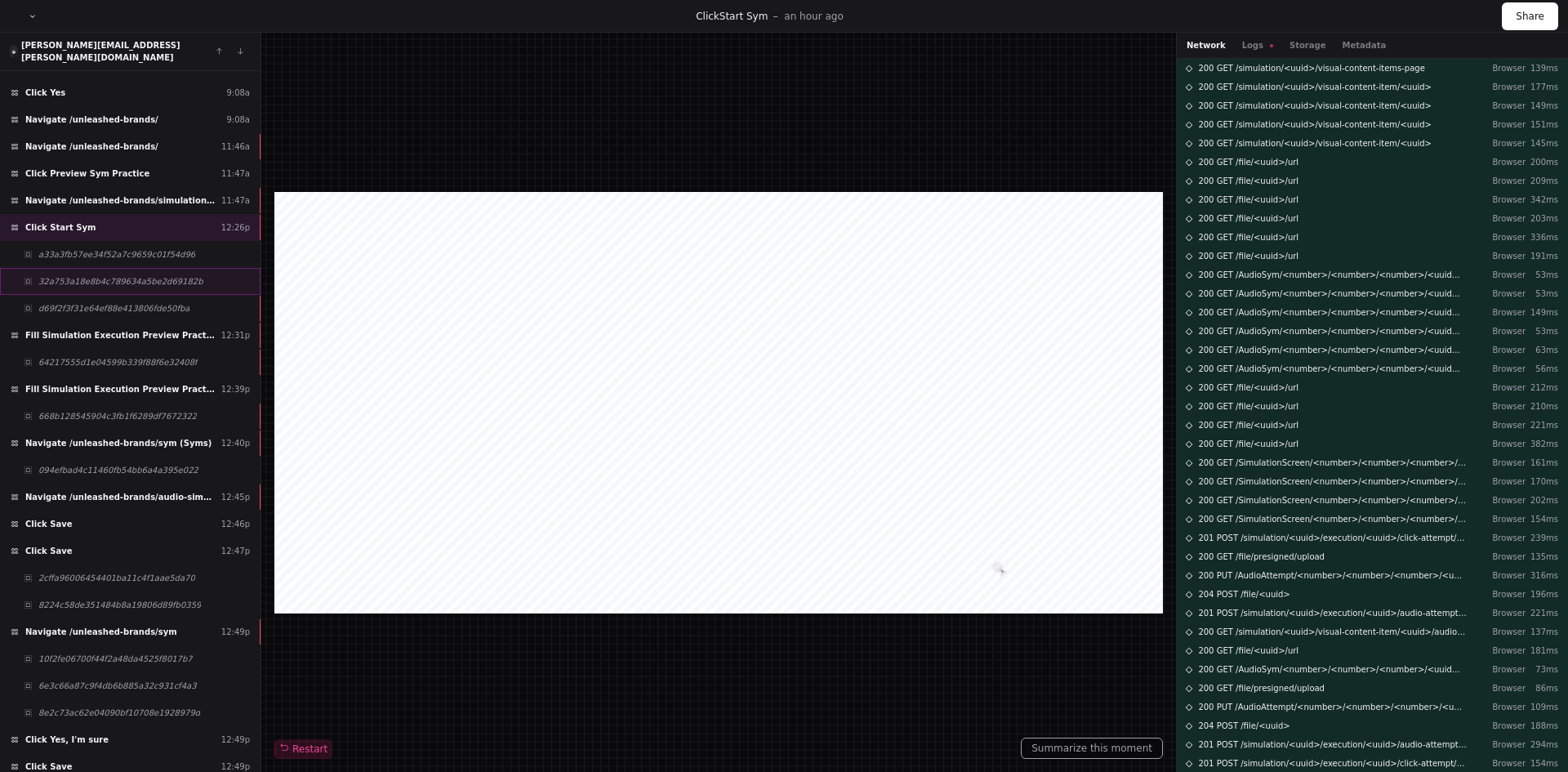
scroll to position [288, 0]
click at [125, 330] on div "Fill Simulation Execution Preview Practice 12:31p" at bounding box center [130, 334] width 261 height 27
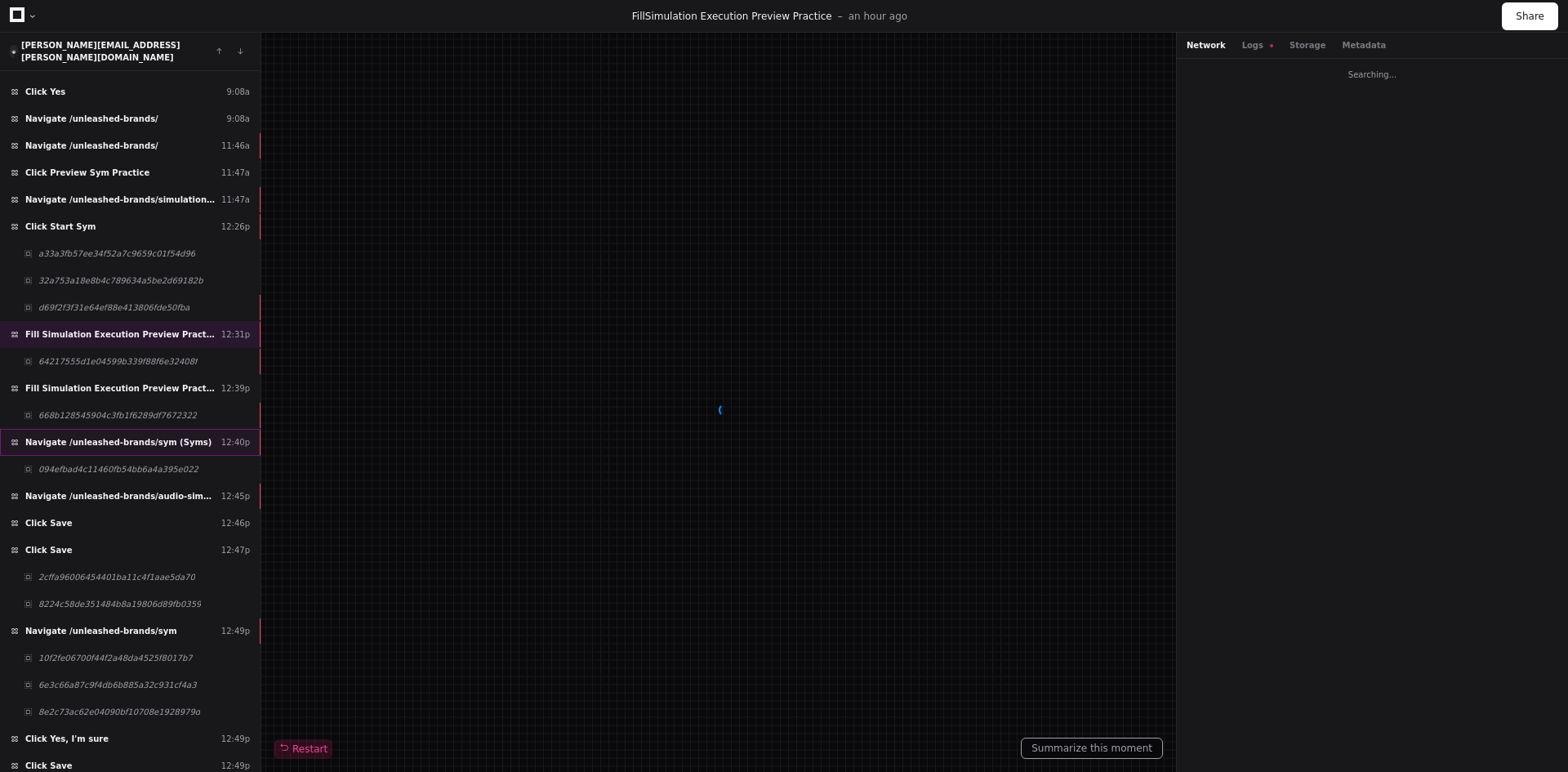
click at [116, 436] on span "Navigate /unleashed-brands/sym (Syms)" at bounding box center [118, 442] width 187 height 12
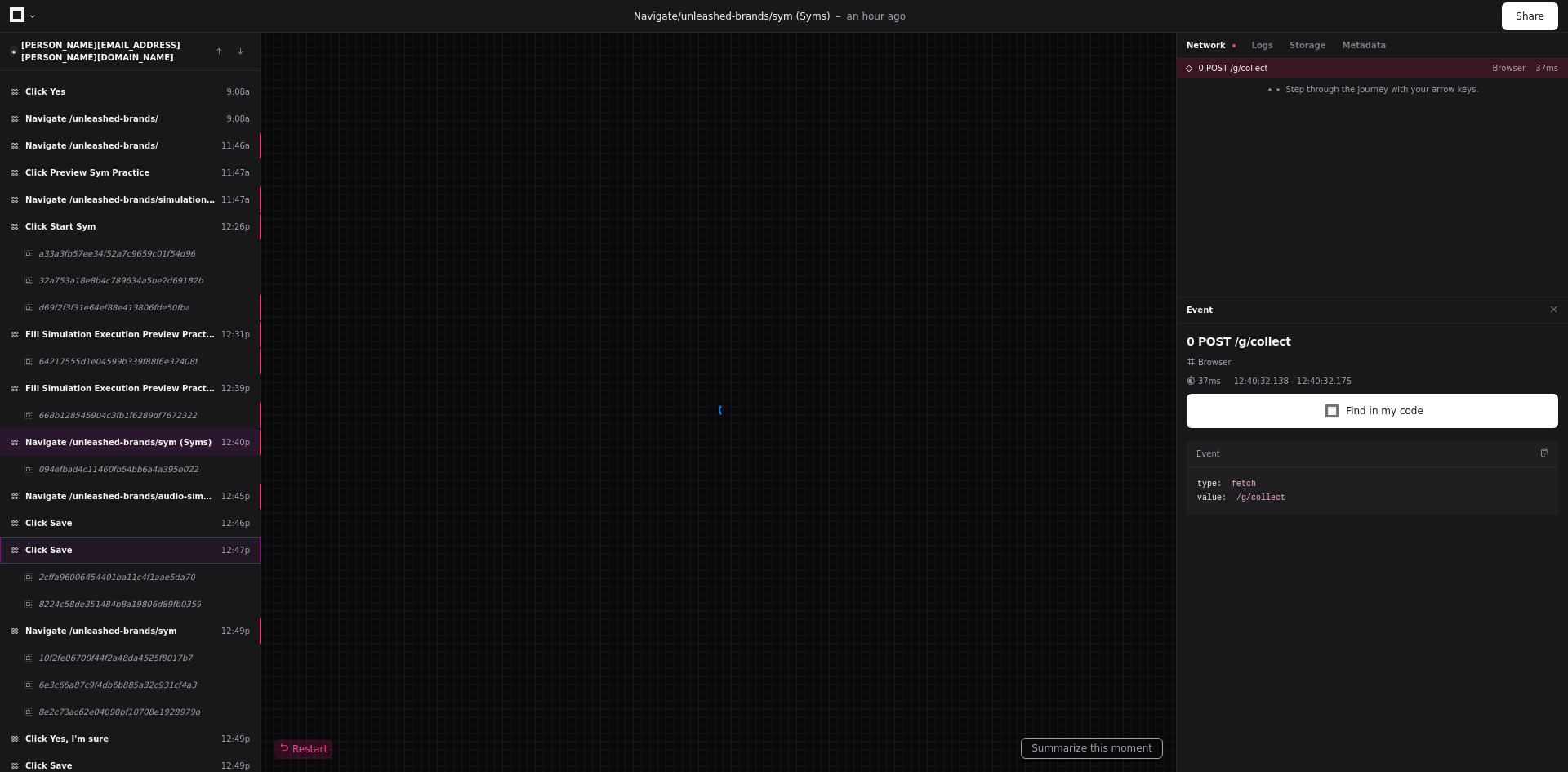
click at [56, 544] on span "Click Save" at bounding box center [49, 550] width 47 height 12
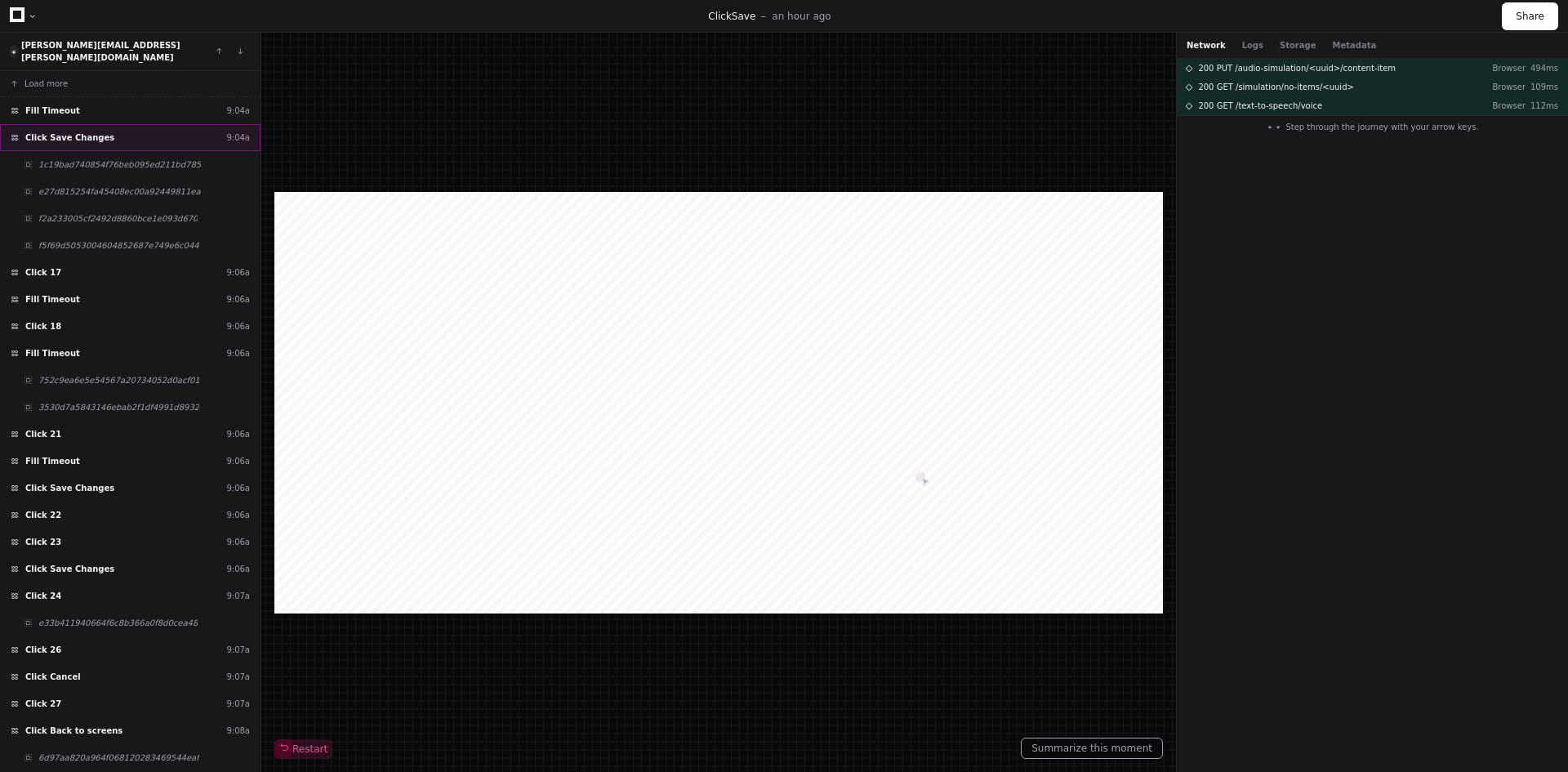
click at [167, 127] on div "Click Save Changes 9:04a" at bounding box center [130, 137] width 261 height 27
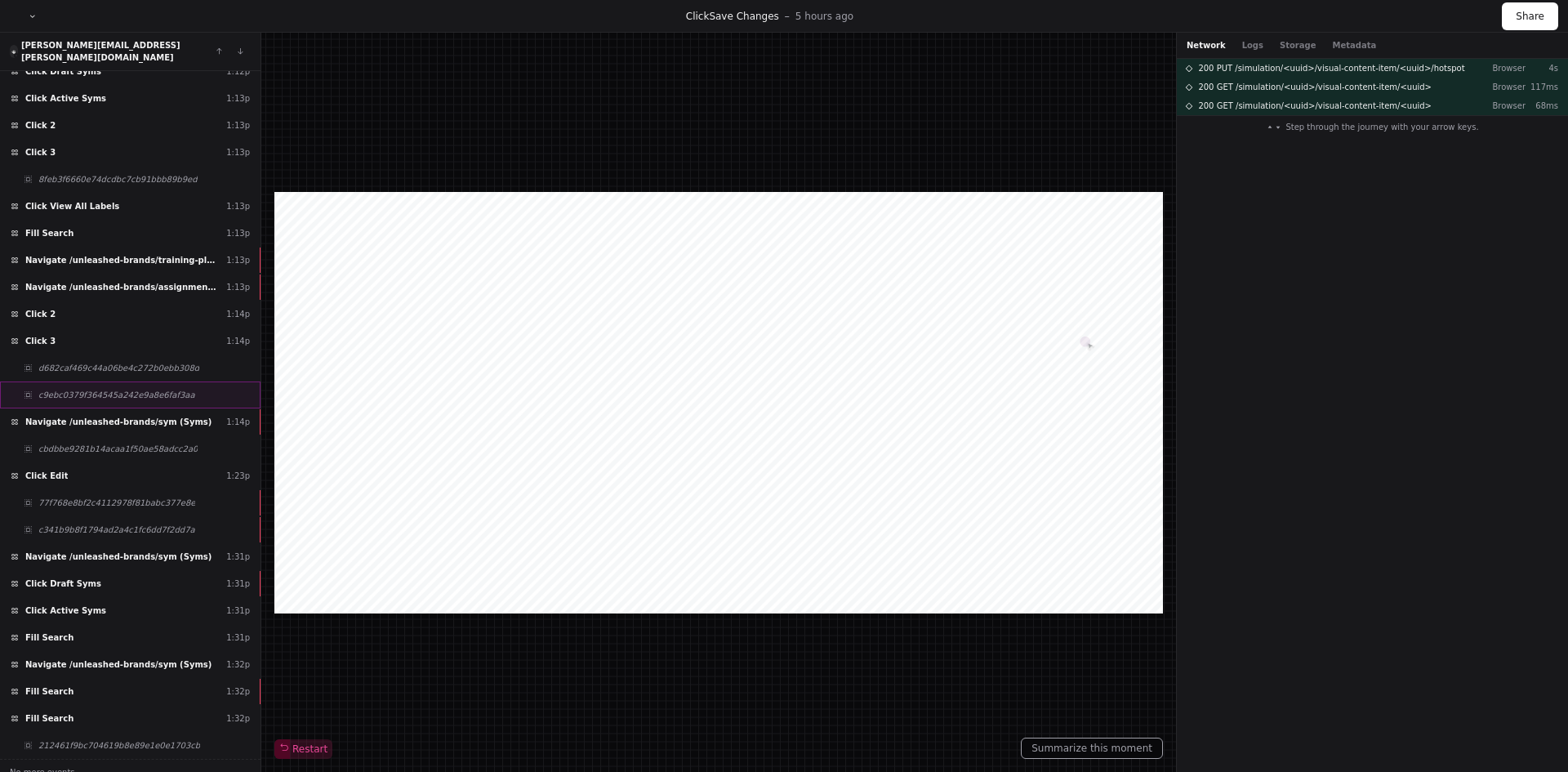
scroll to position [2816, 0]
click at [121, 570] on div "Click Draft Syms 1:31p" at bounding box center [130, 582] width 261 height 27
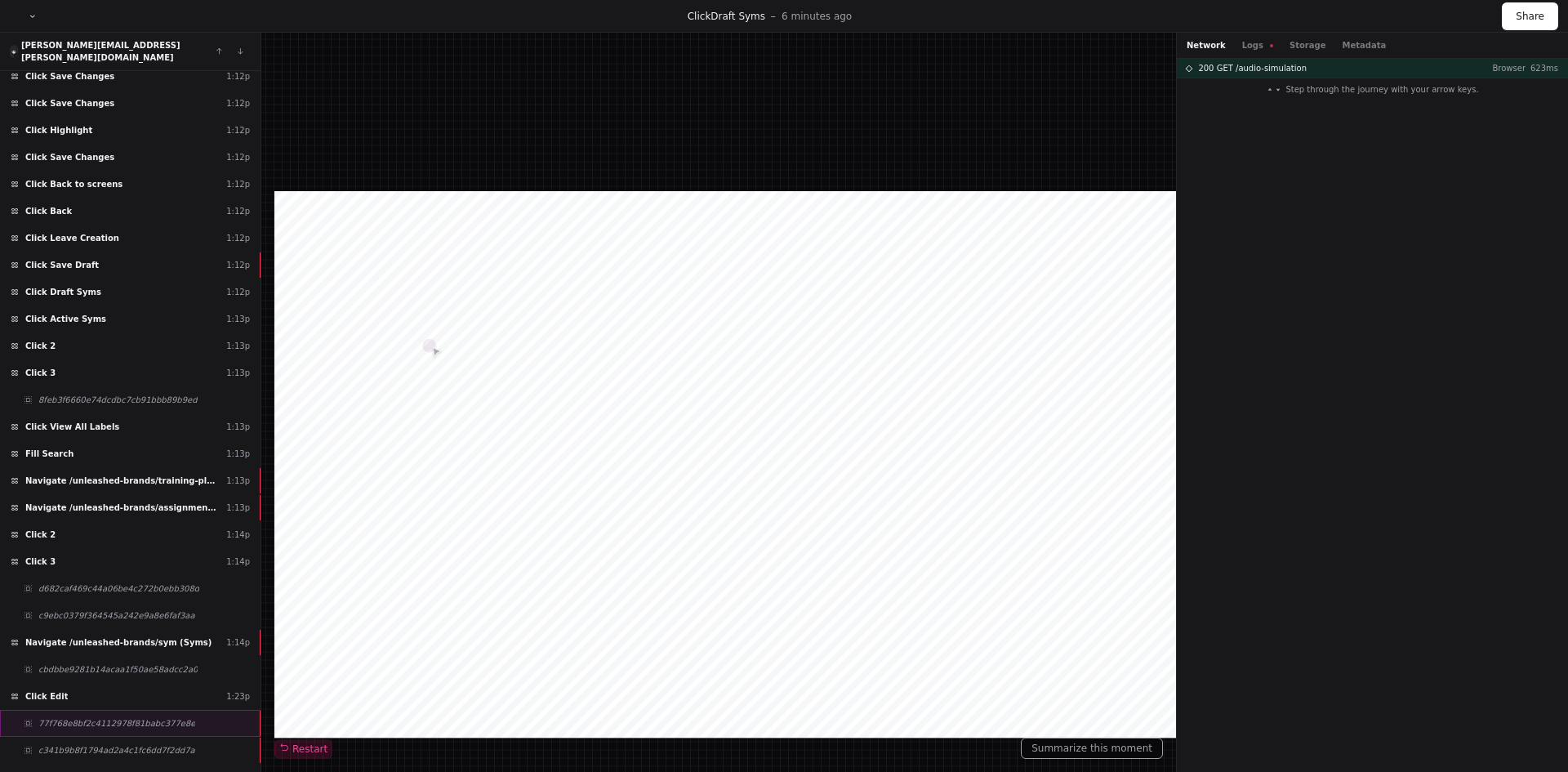
scroll to position [2571, 0]
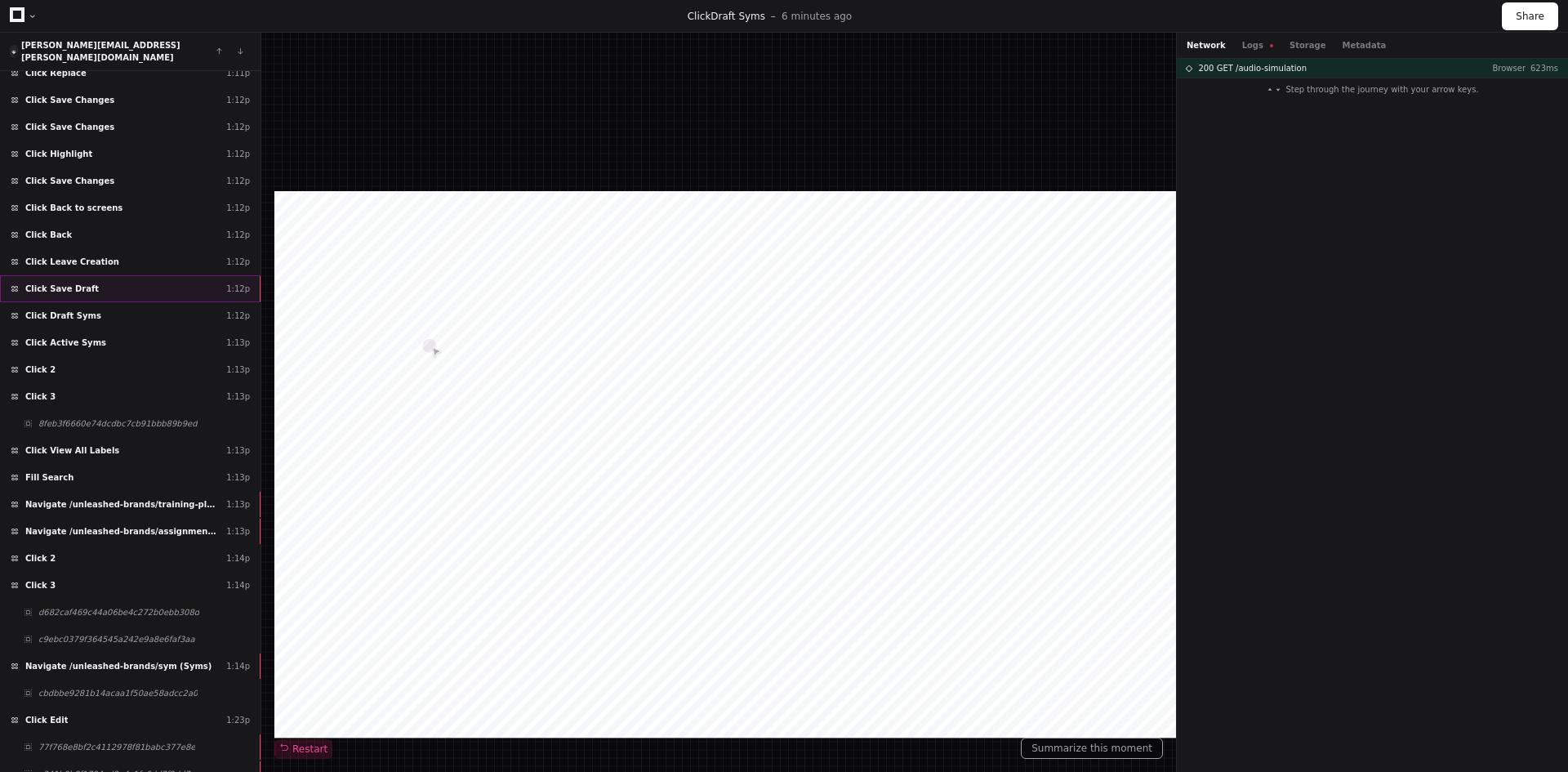
click at [93, 286] on div "Click Save Draft 1:12p" at bounding box center [130, 288] width 261 height 27
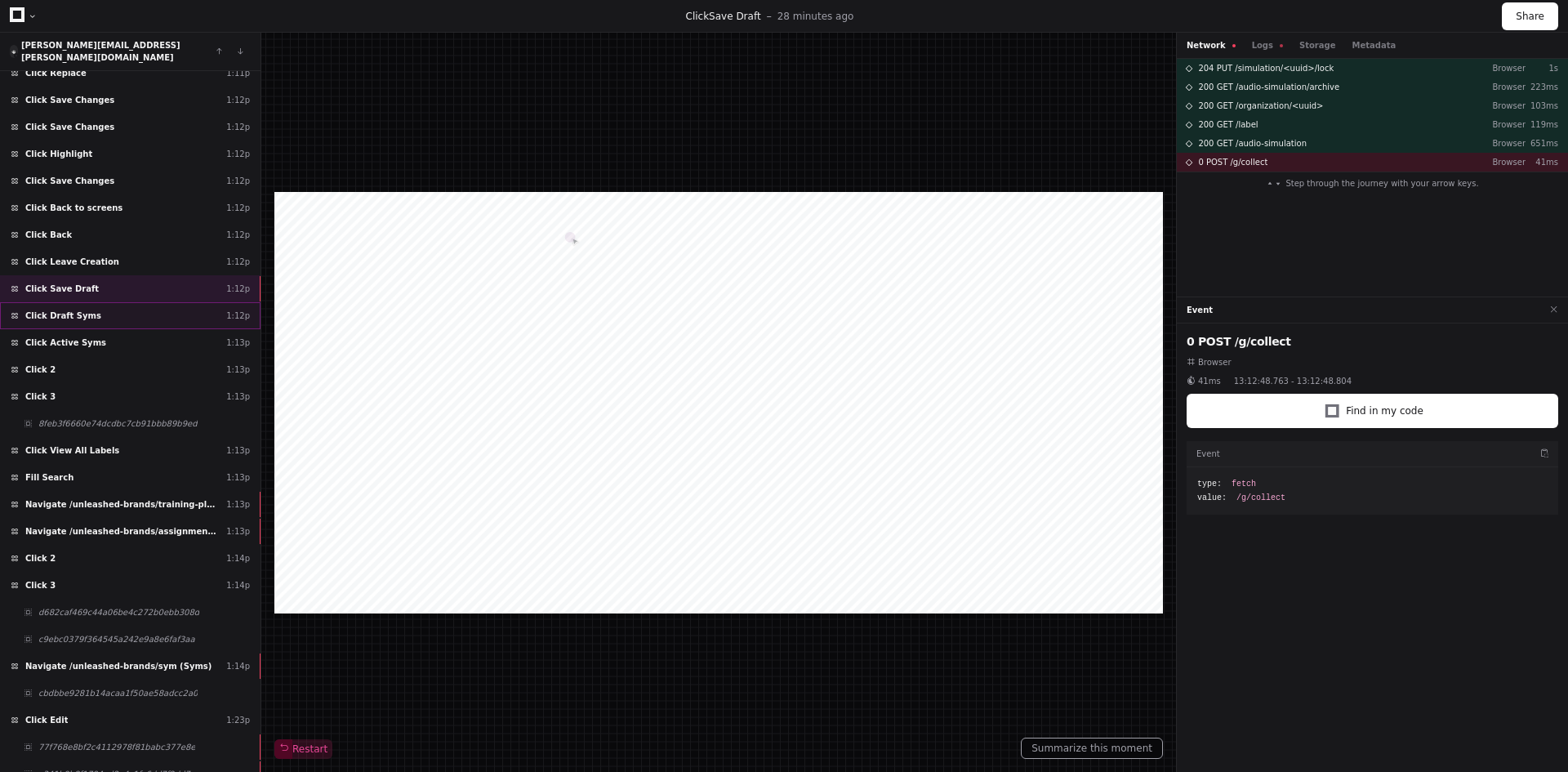
click at [88, 305] on div "Click Draft Syms 1:12p" at bounding box center [130, 315] width 261 height 27
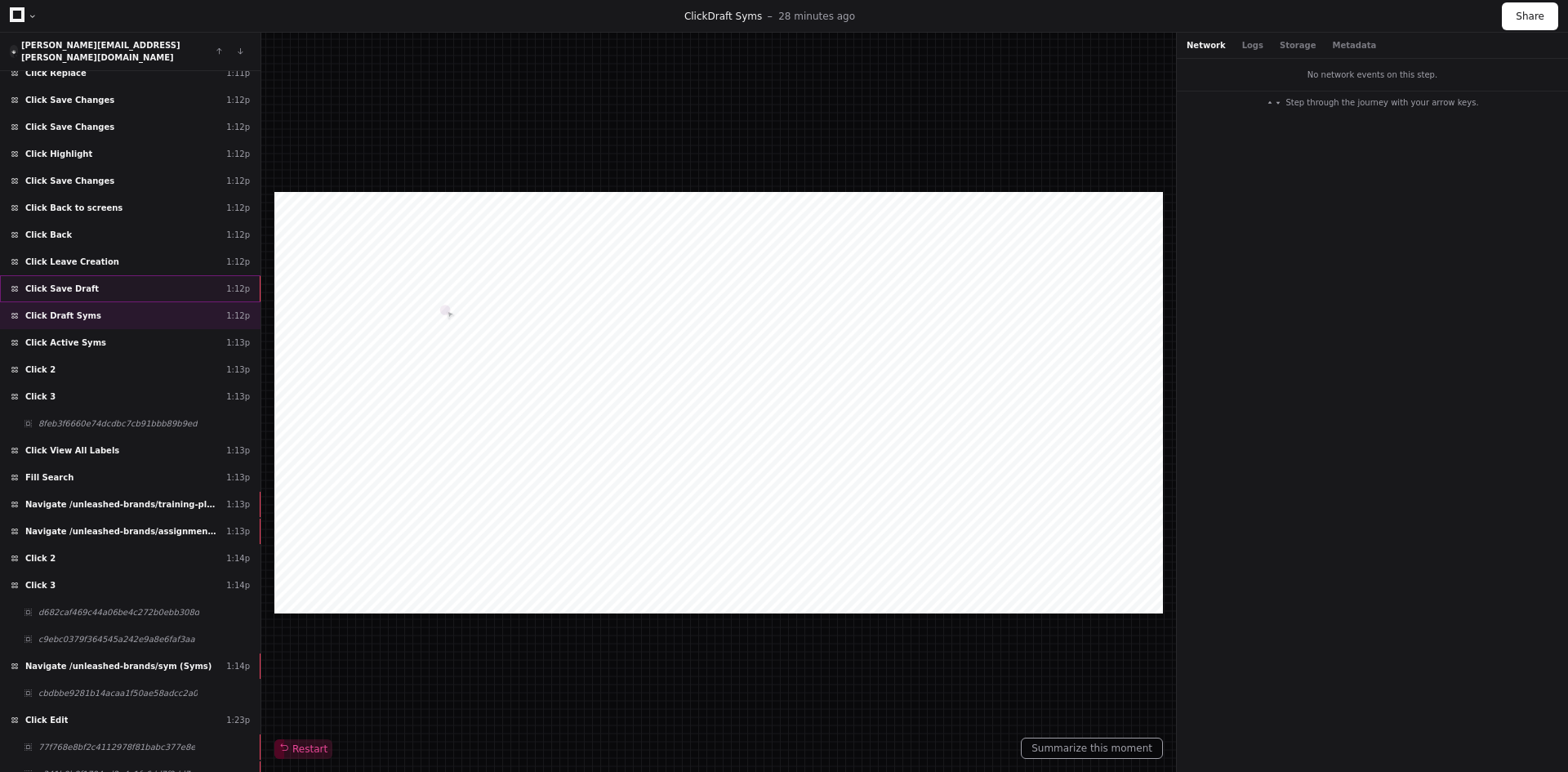
click at [98, 285] on div "Click Save Draft 1:12p" at bounding box center [130, 288] width 261 height 27
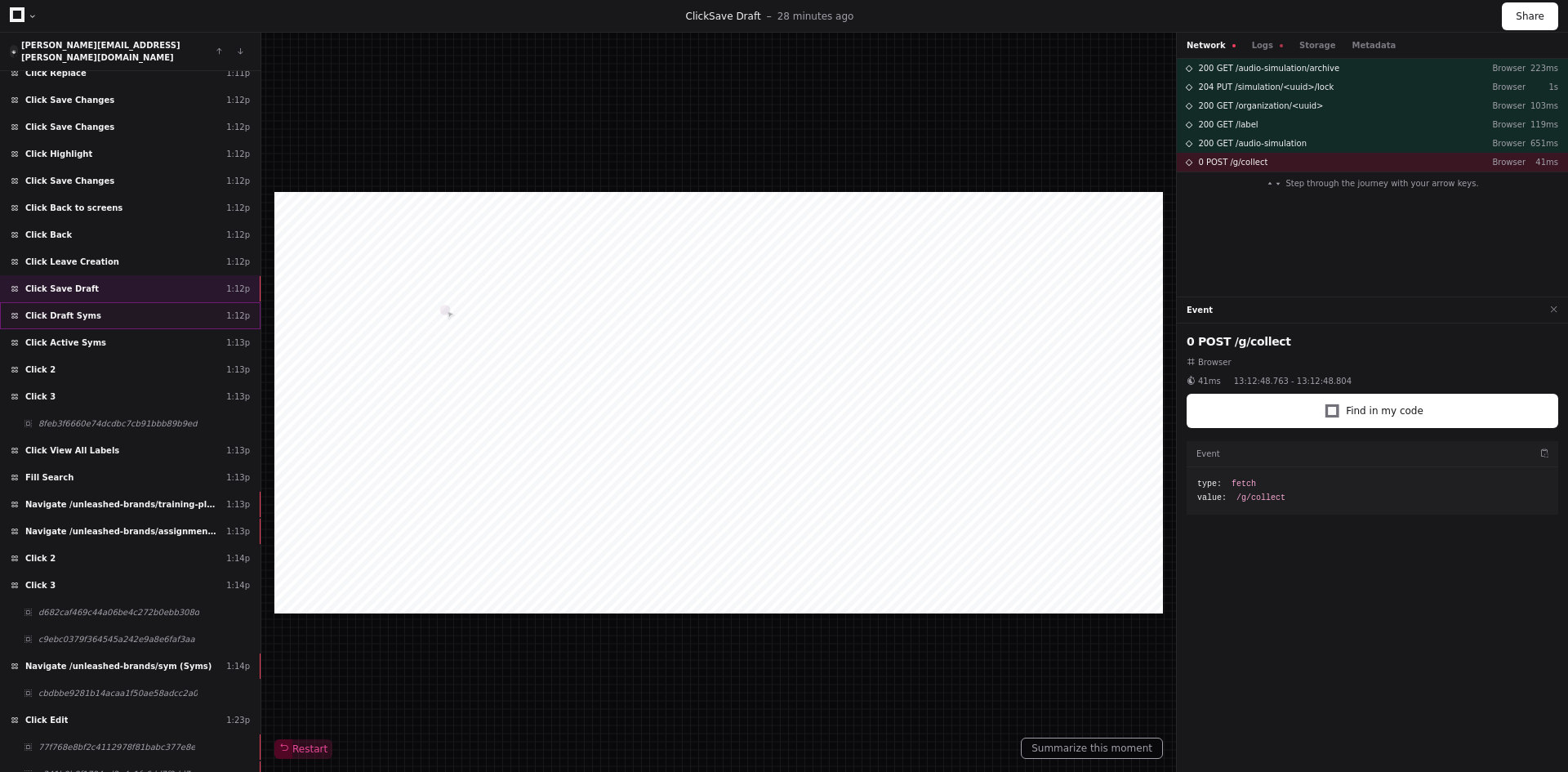
click at [118, 306] on div "Click Draft Syms 1:12p" at bounding box center [130, 315] width 261 height 27
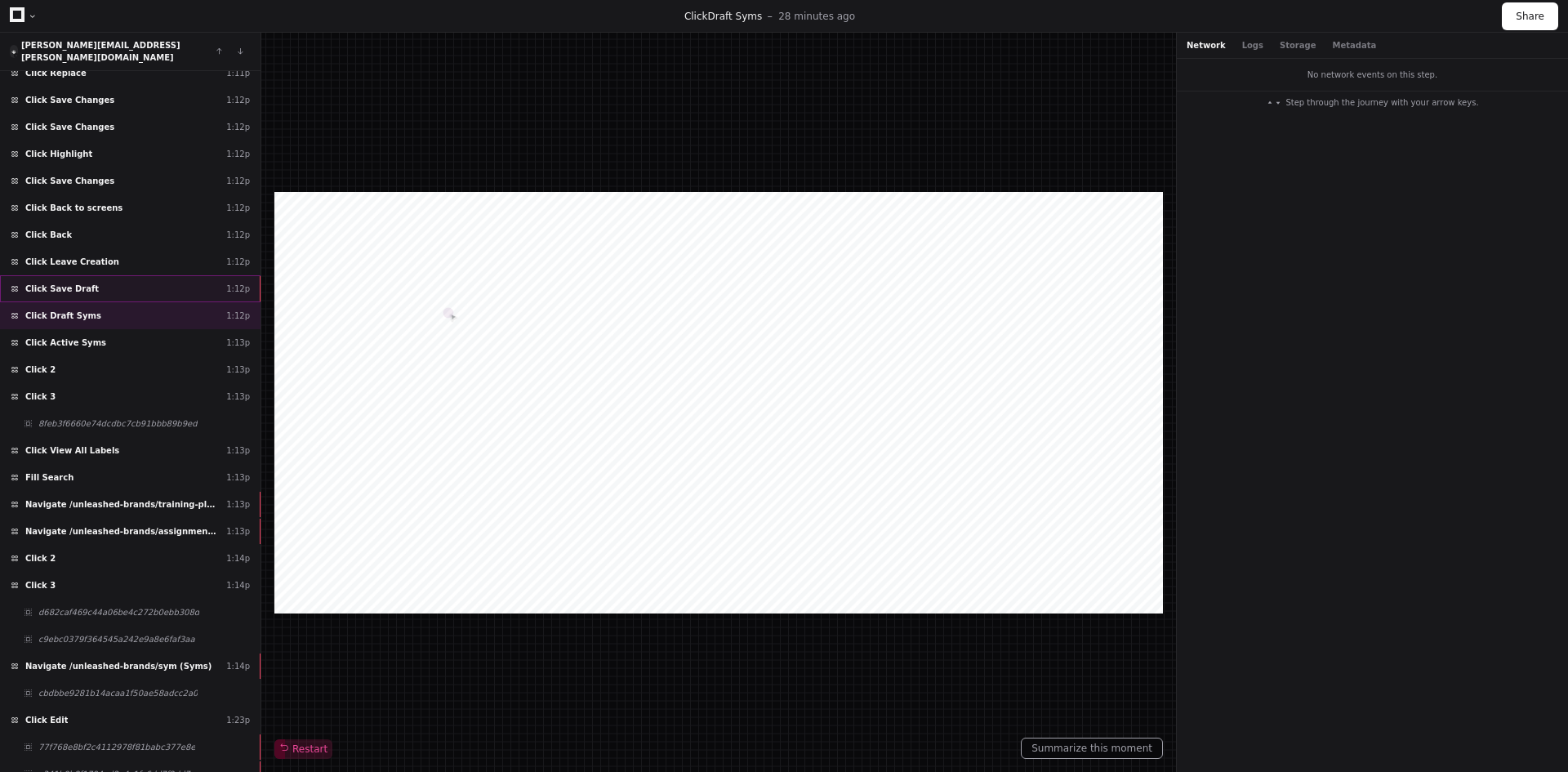
click at [136, 275] on div "Click Save Draft 1:12p" at bounding box center [130, 288] width 261 height 27
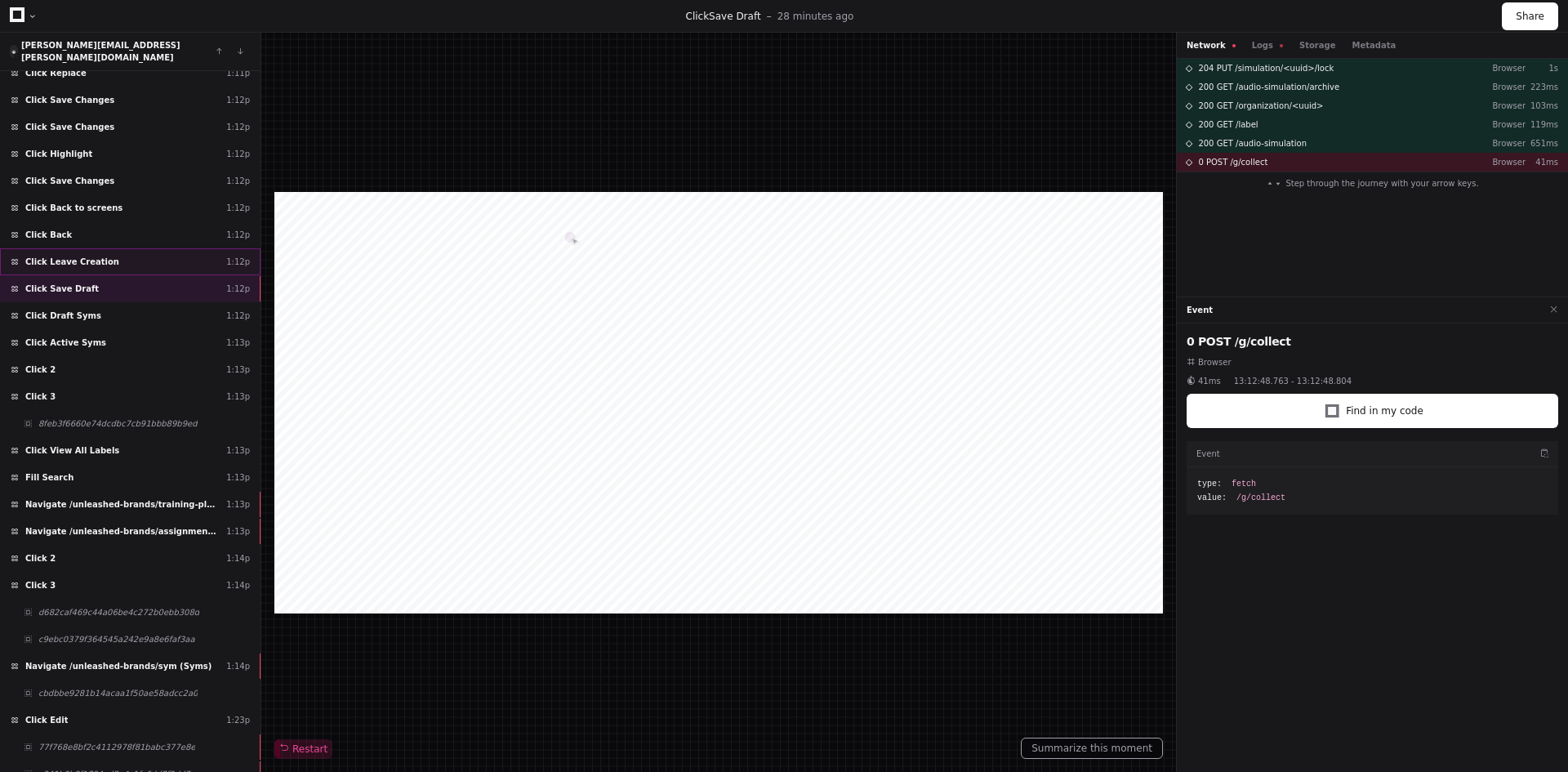
click at [108, 250] on div "Click Leave Creation 1:12p" at bounding box center [130, 261] width 261 height 27
